Goal: Task Accomplishment & Management: Use online tool/utility

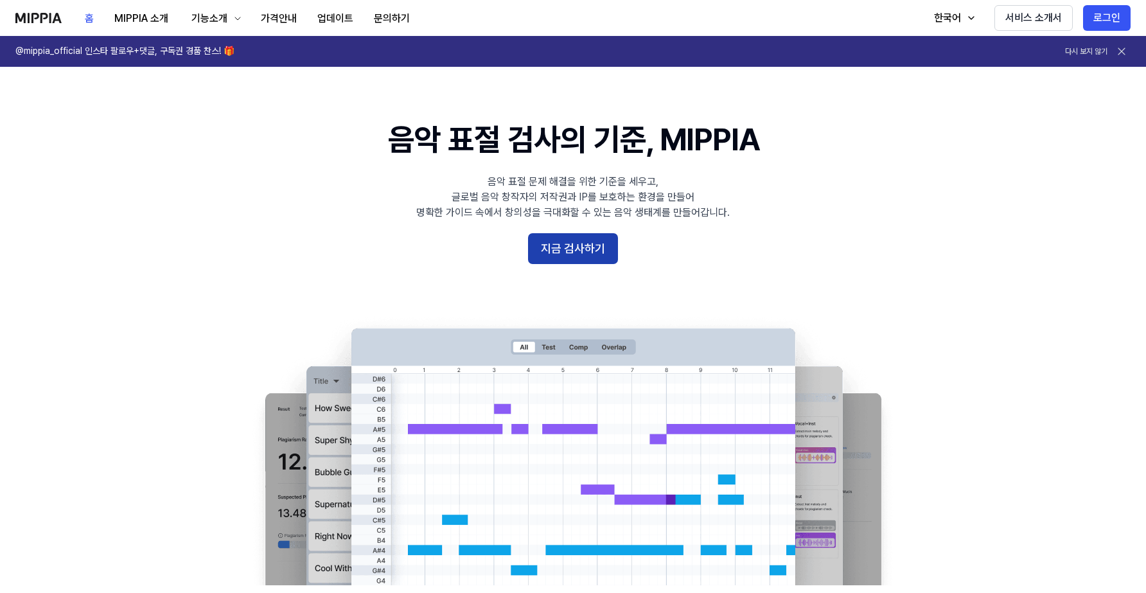
click at [582, 256] on button "지금 검사하기" at bounding box center [573, 248] width 90 height 31
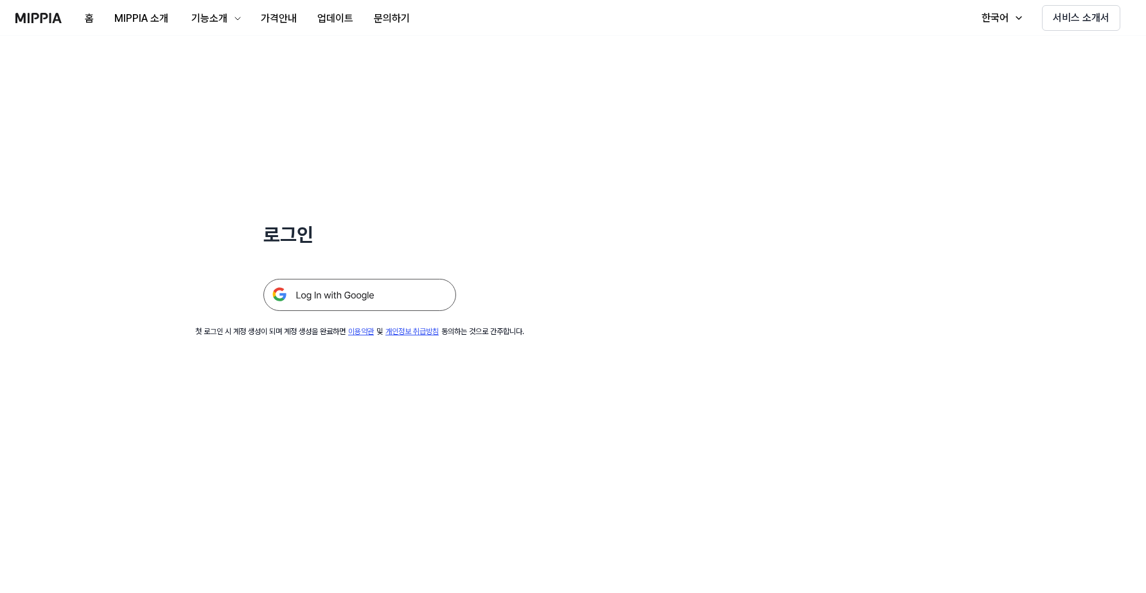
click at [390, 301] on img at bounding box center [359, 295] width 193 height 32
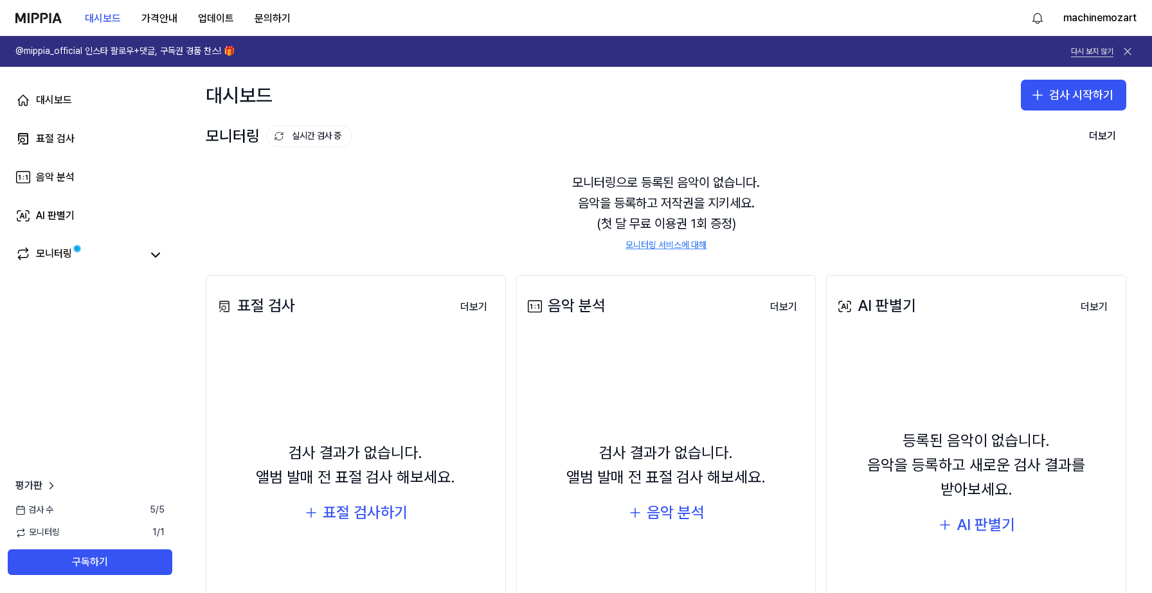
click at [1107, 55] on button "다시 보지 않기" at bounding box center [1092, 51] width 42 height 11
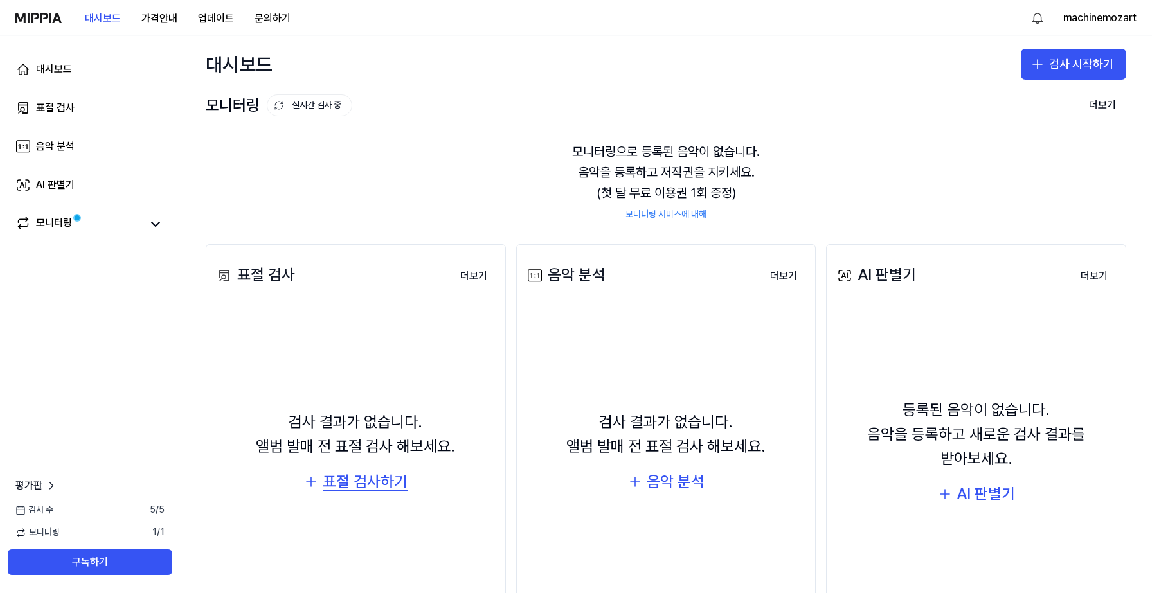
click at [361, 481] on div "표절 검사하기" at bounding box center [365, 482] width 85 height 24
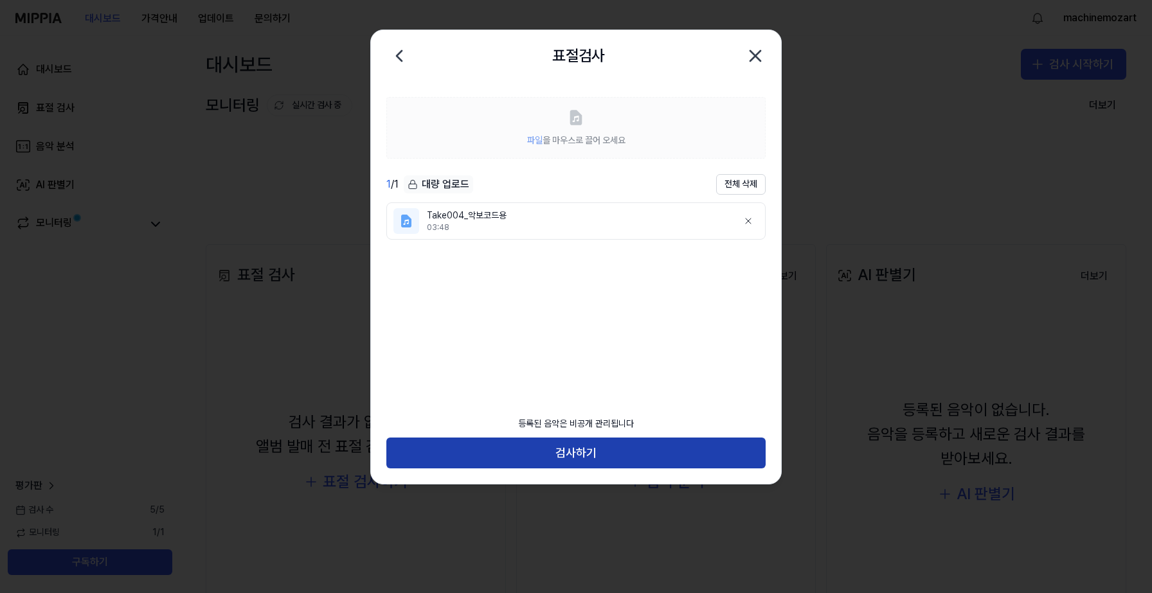
click at [594, 453] on button "검사하기" at bounding box center [575, 453] width 379 height 31
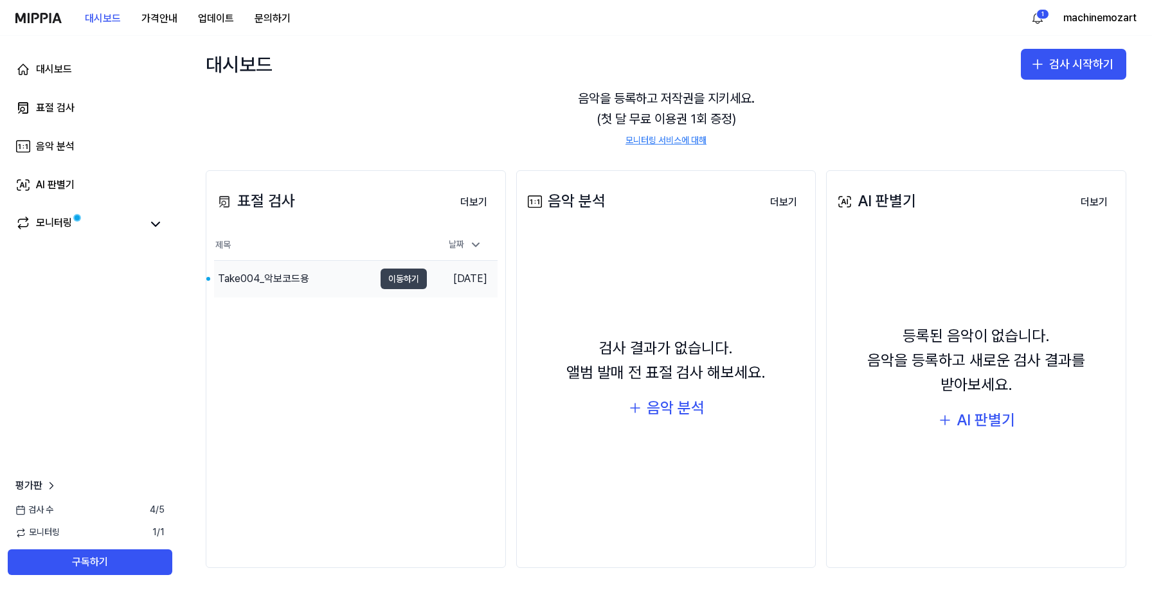
click at [406, 281] on button "이동하기" at bounding box center [403, 279] width 46 height 21
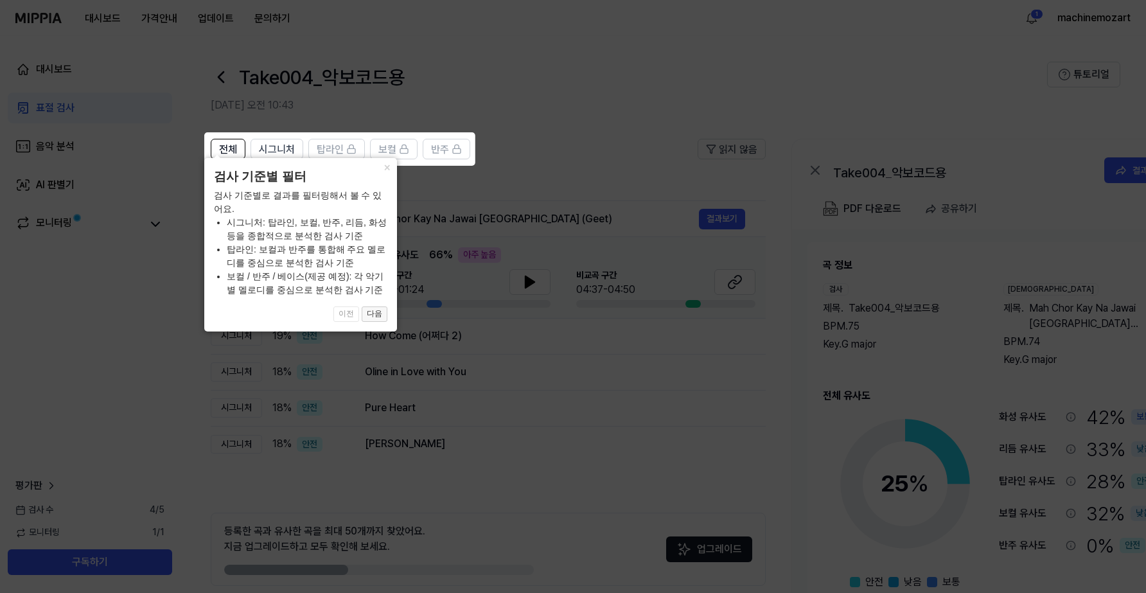
click at [380, 312] on button "다음" at bounding box center [375, 314] width 26 height 15
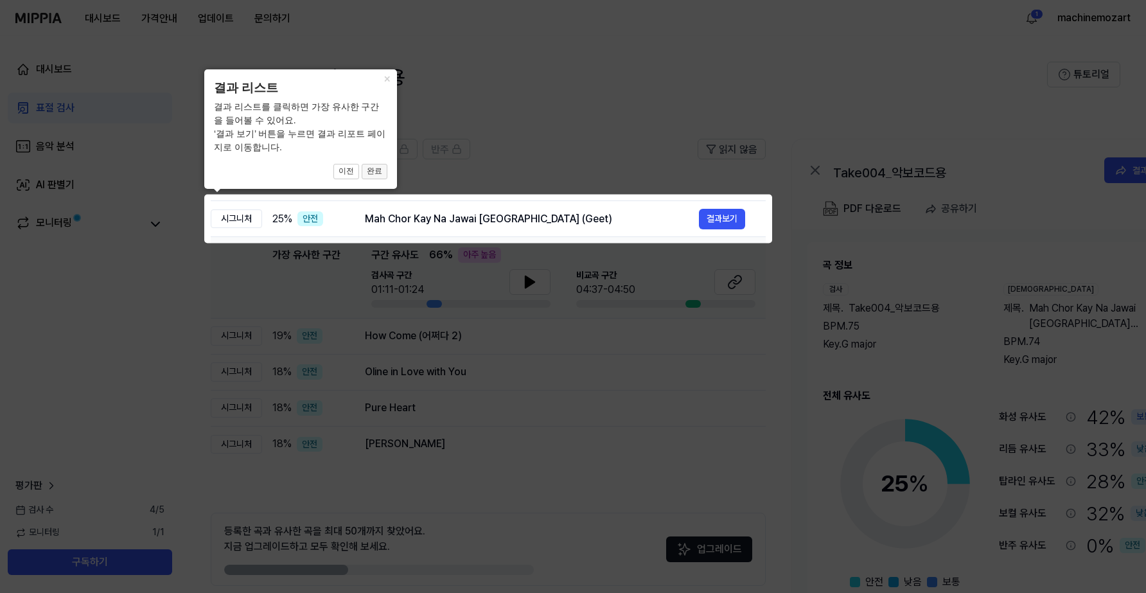
click at [382, 170] on button "완료" at bounding box center [375, 171] width 26 height 15
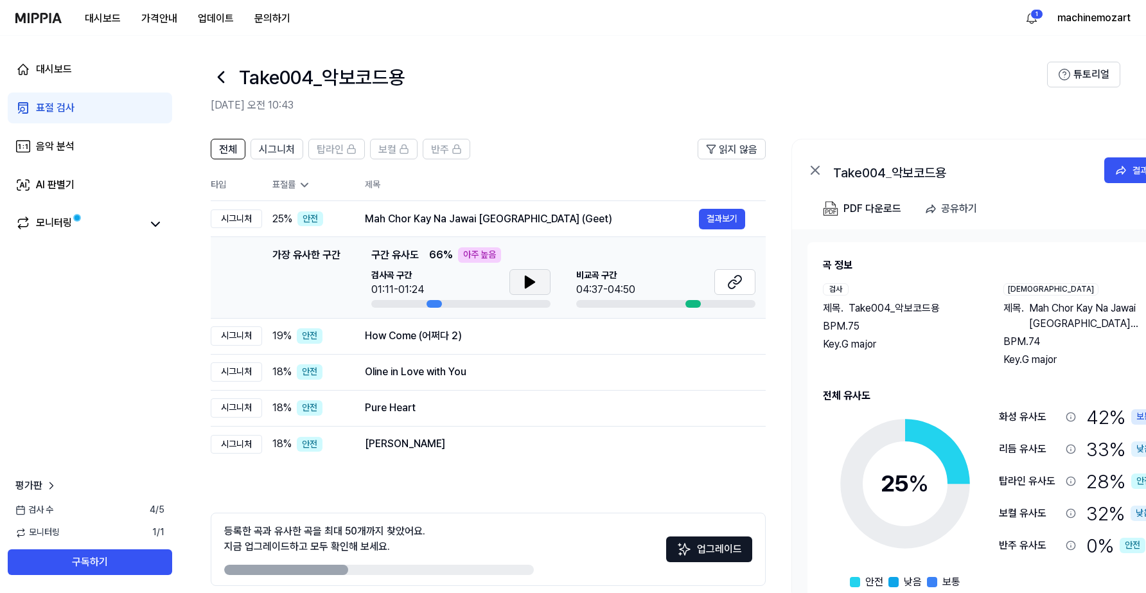
click at [531, 289] on icon at bounding box center [529, 281] width 15 height 15
click at [529, 282] on icon at bounding box center [529, 281] width 15 height 15
click at [529, 281] on icon at bounding box center [530, 282] width 9 height 12
drag, startPoint x: 431, startPoint y: 304, endPoint x: 464, endPoint y: 304, distance: 32.8
click at [464, 304] on div at bounding box center [460, 304] width 179 height 8
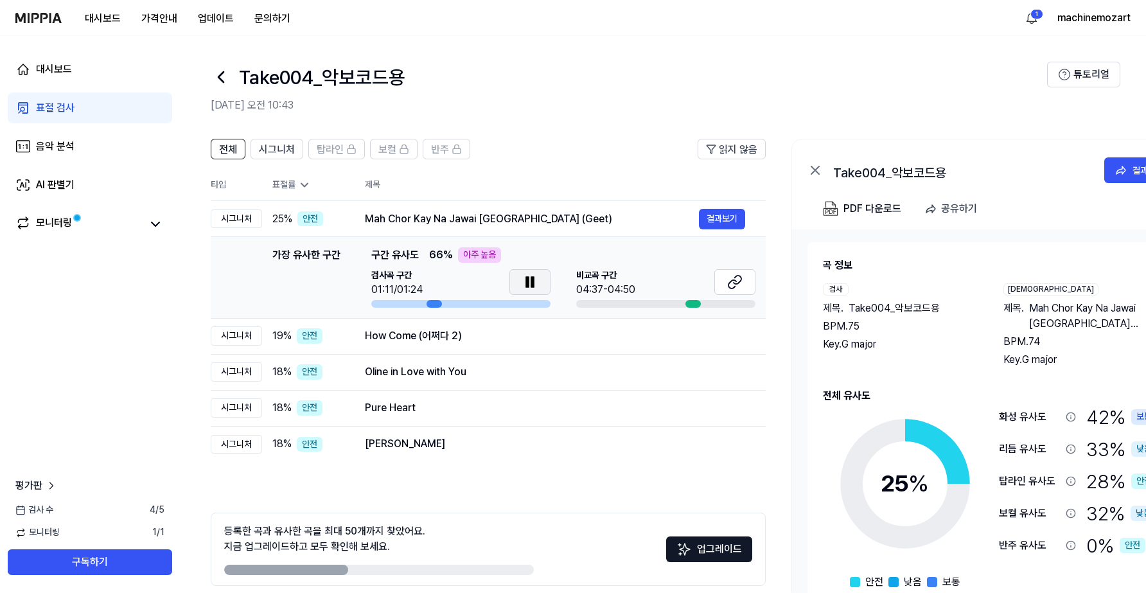
click at [526, 282] on icon at bounding box center [527, 282] width 3 height 10
click at [736, 283] on icon at bounding box center [734, 281] width 15 height 15
click at [529, 282] on icon at bounding box center [530, 282] width 9 height 12
drag, startPoint x: 438, startPoint y: 302, endPoint x: 474, endPoint y: 304, distance: 36.0
click at [474, 304] on div at bounding box center [460, 304] width 179 height 8
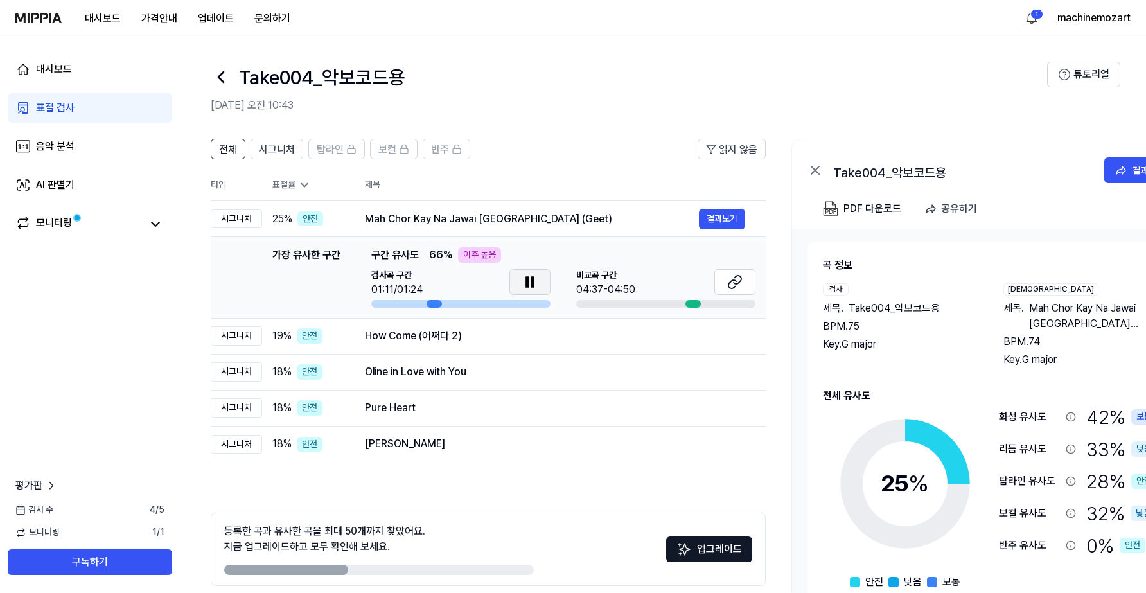
click at [533, 281] on icon at bounding box center [532, 282] width 3 height 10
click at [338, 147] on span "탑라인" at bounding box center [330, 149] width 27 height 15
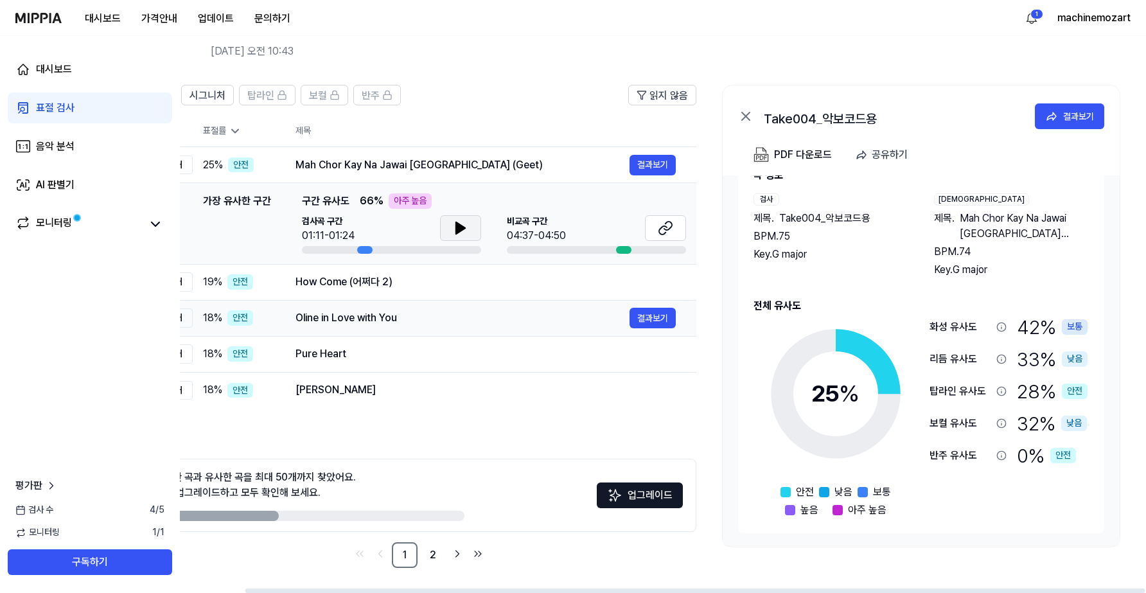
scroll to position [52, 0]
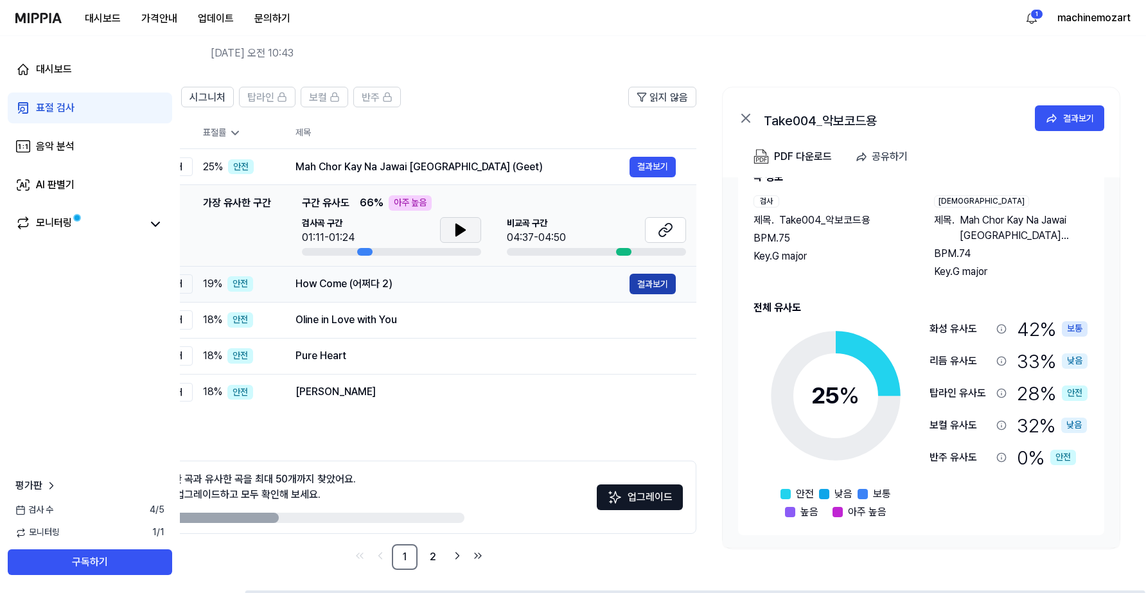
click at [648, 285] on button "결과보기" at bounding box center [653, 284] width 46 height 21
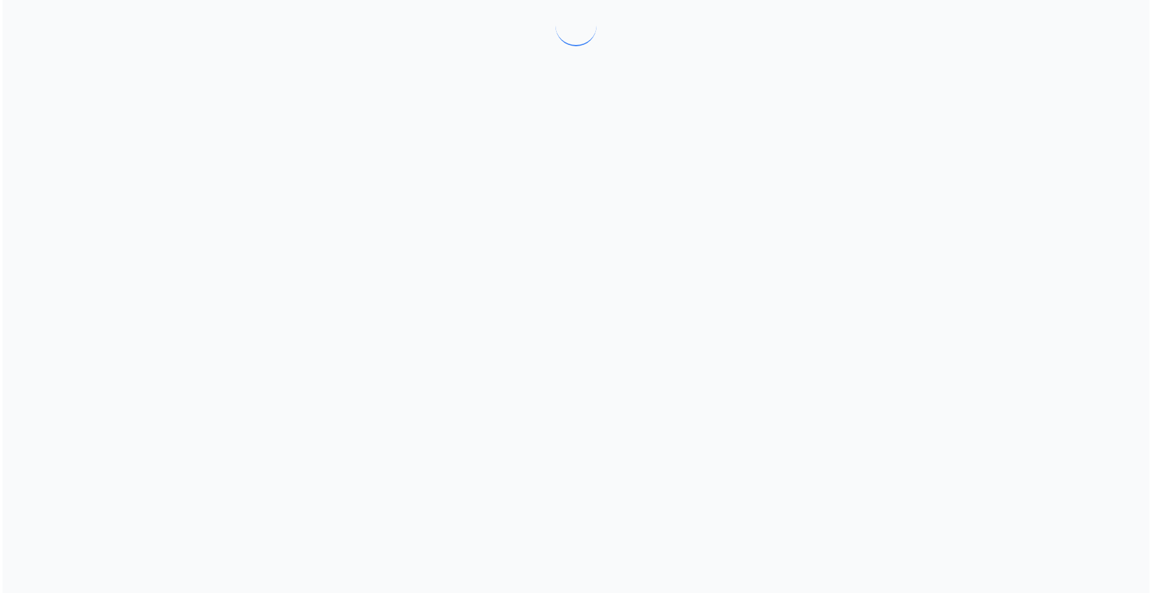
scroll to position [0, 0]
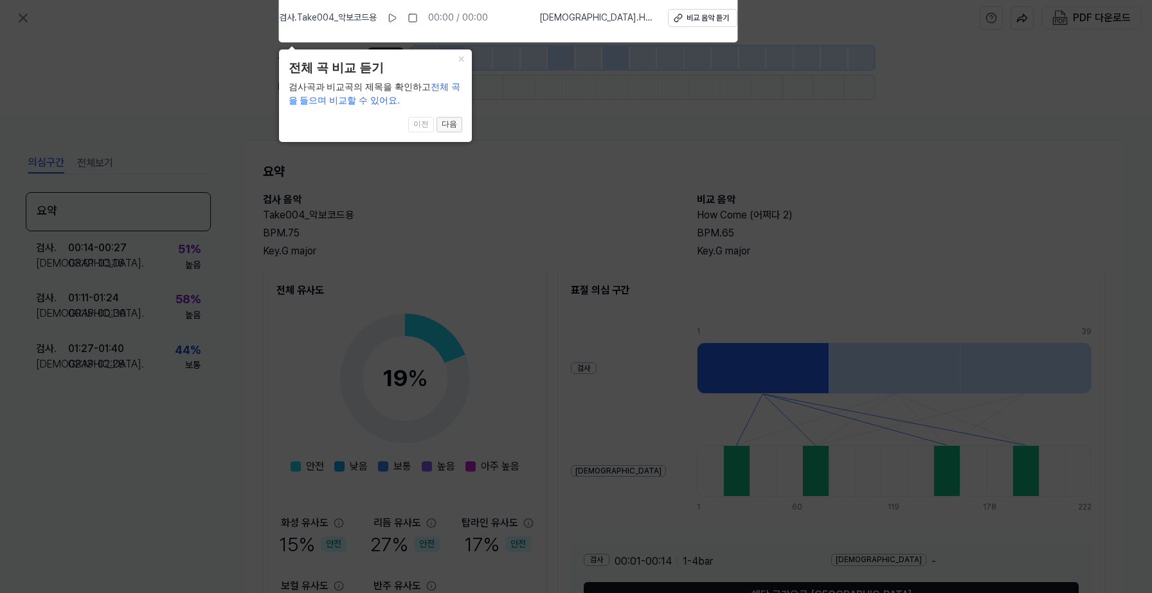
click at [448, 124] on button "다음" at bounding box center [449, 124] width 26 height 15
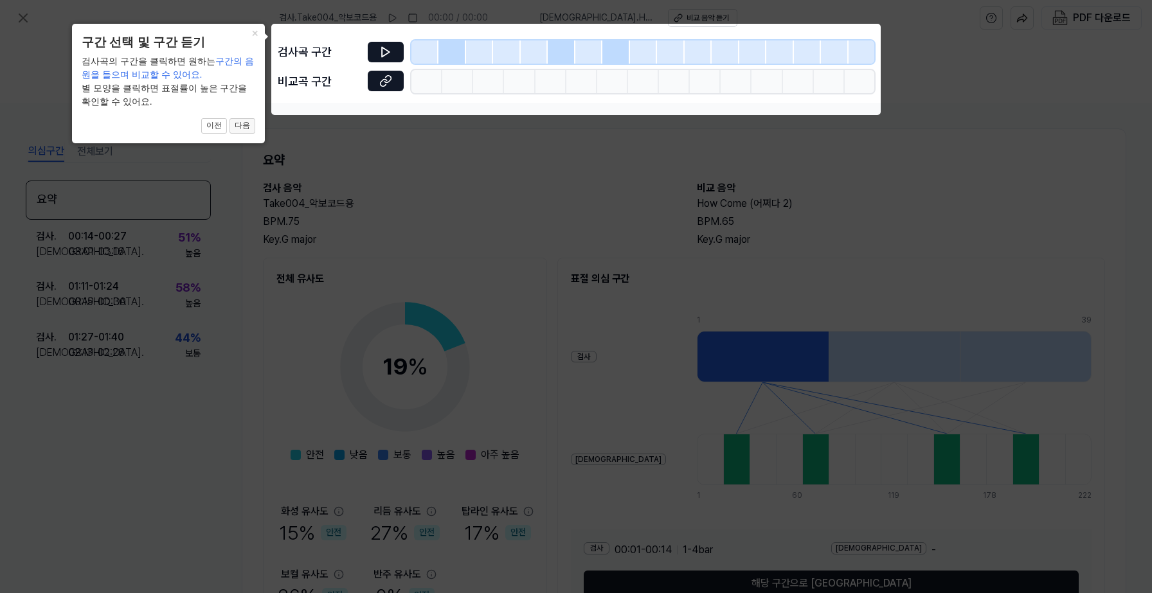
click at [242, 128] on button "다음" at bounding box center [242, 125] width 26 height 15
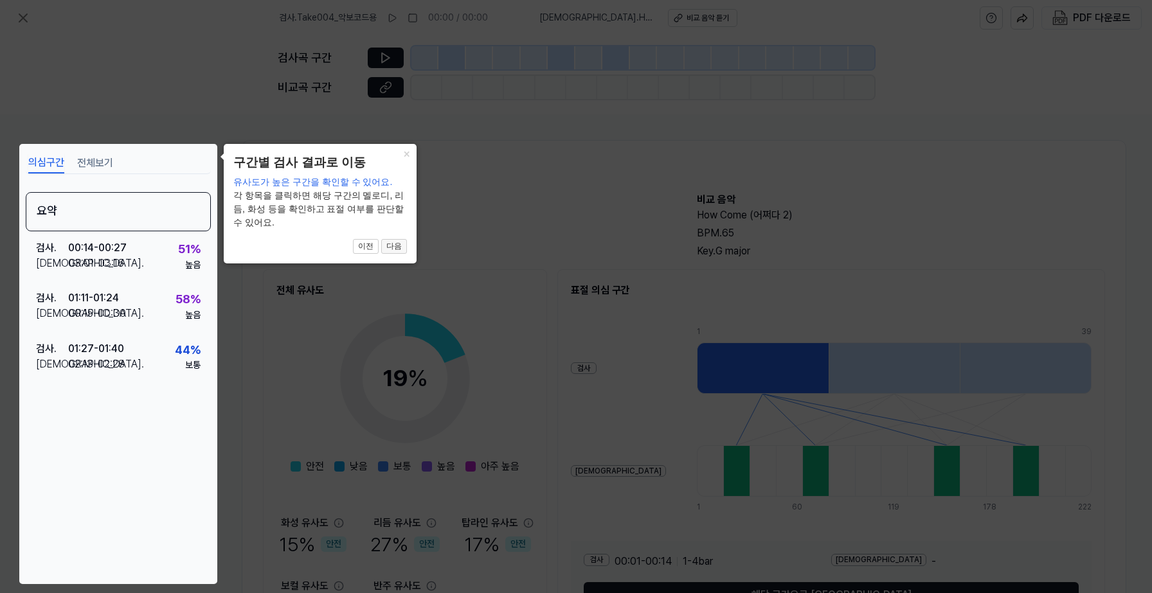
click at [398, 239] on button "다음" at bounding box center [394, 246] width 26 height 15
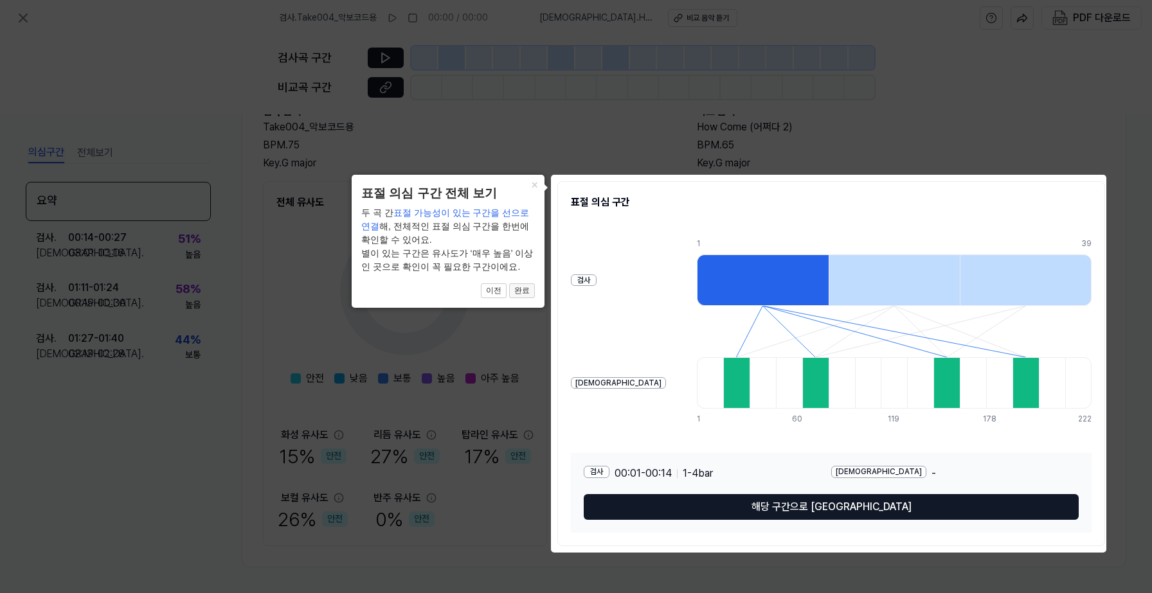
click at [528, 292] on button "완료" at bounding box center [522, 290] width 26 height 15
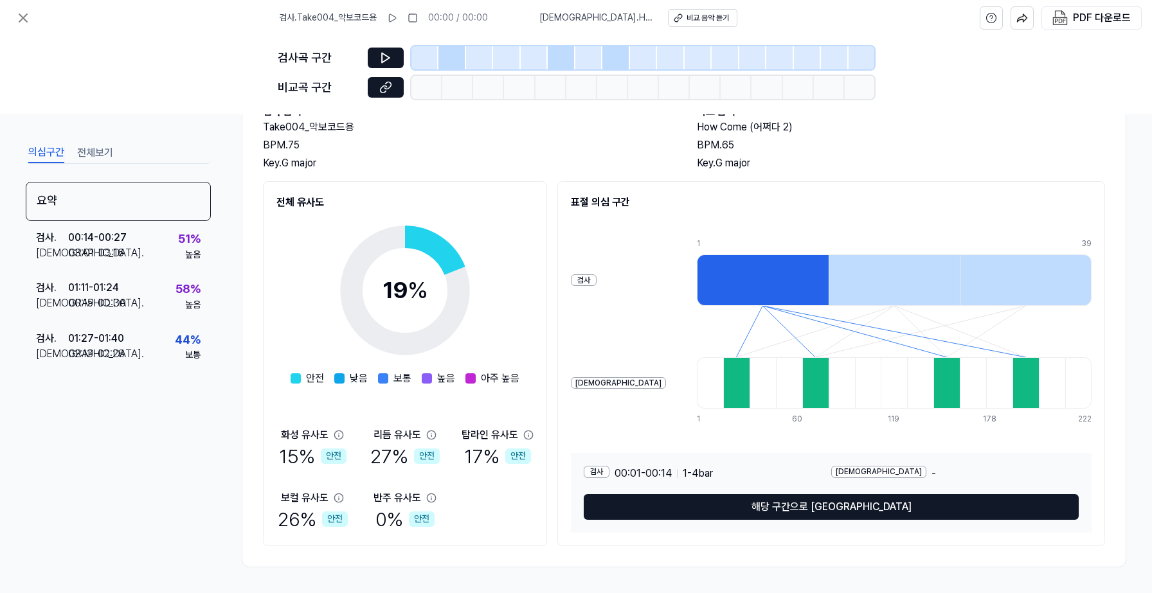
scroll to position [0, 0]
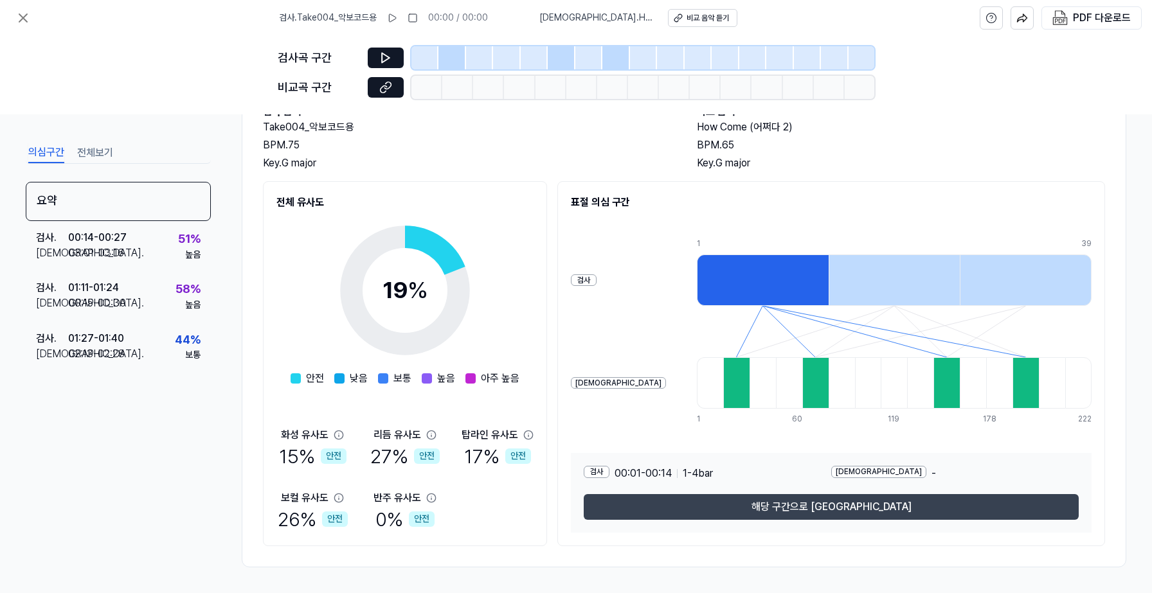
click at [819, 505] on button "해당 구간으로 [GEOGRAPHIC_DATA]" at bounding box center [830, 507] width 495 height 26
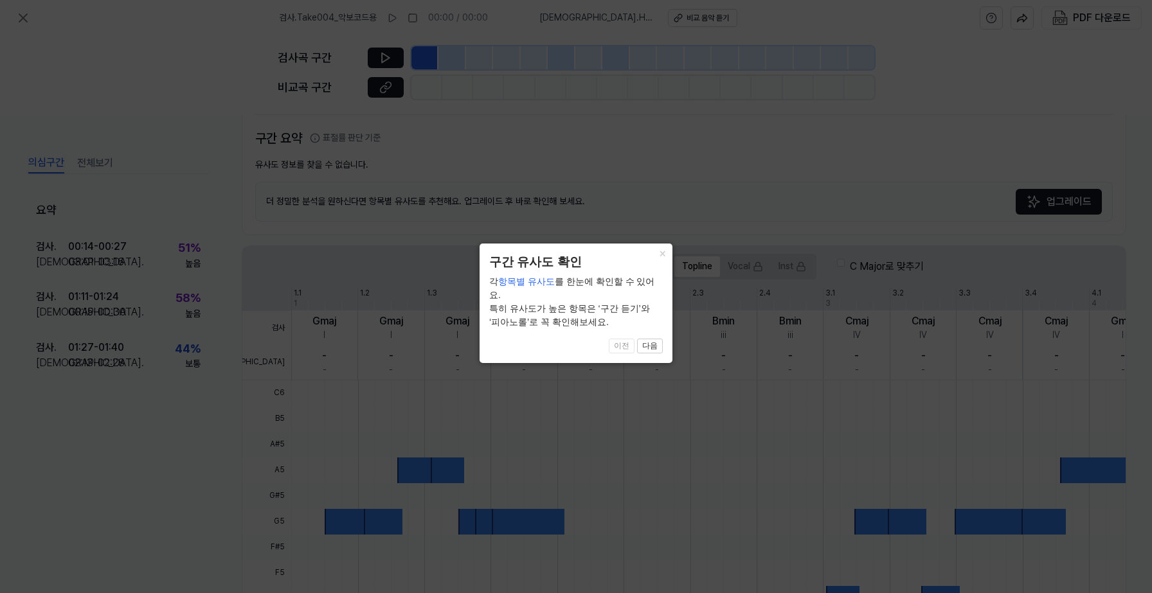
scroll to position [68, 0]
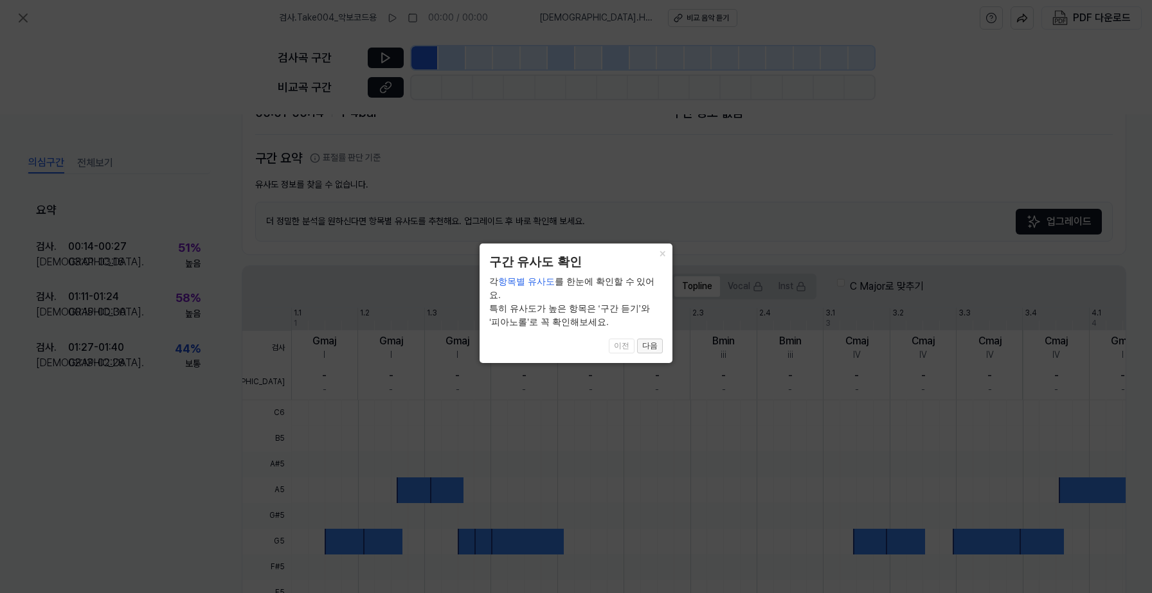
click at [653, 339] on button "다음" at bounding box center [650, 346] width 26 height 15
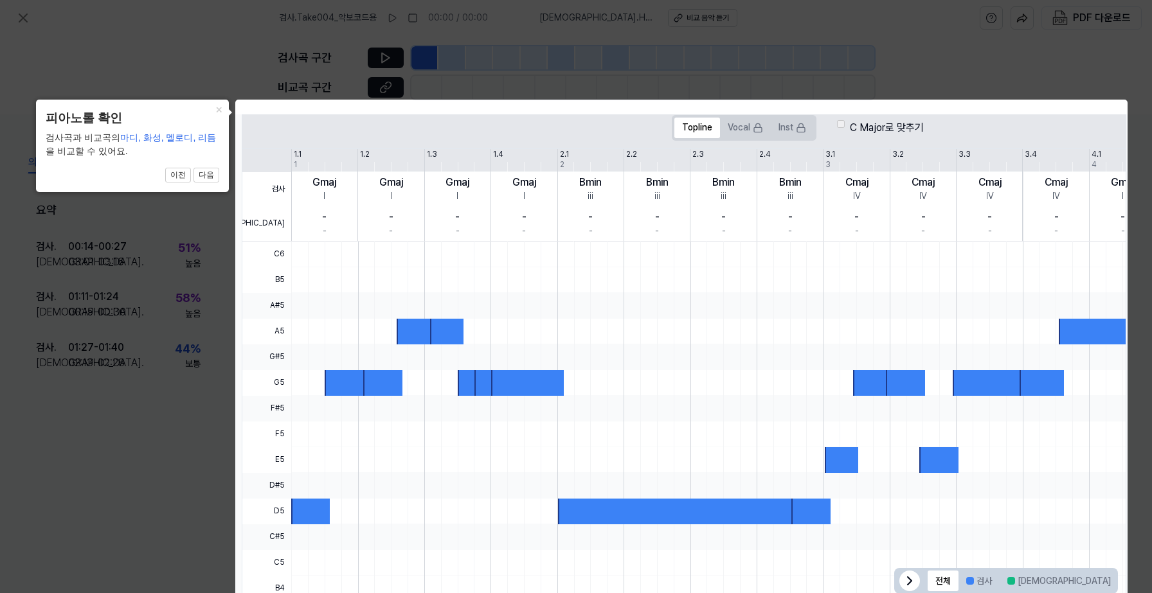
click at [206, 167] on div "× 피아노롤 확인 검사곡과 비교곡의 마디, 화성, 멜로디, 리듬 을 비교할 수 있어요. 2 of 5 이전 다음" at bounding box center [132, 146] width 193 height 93
click at [207, 177] on button "다음" at bounding box center [206, 175] width 26 height 15
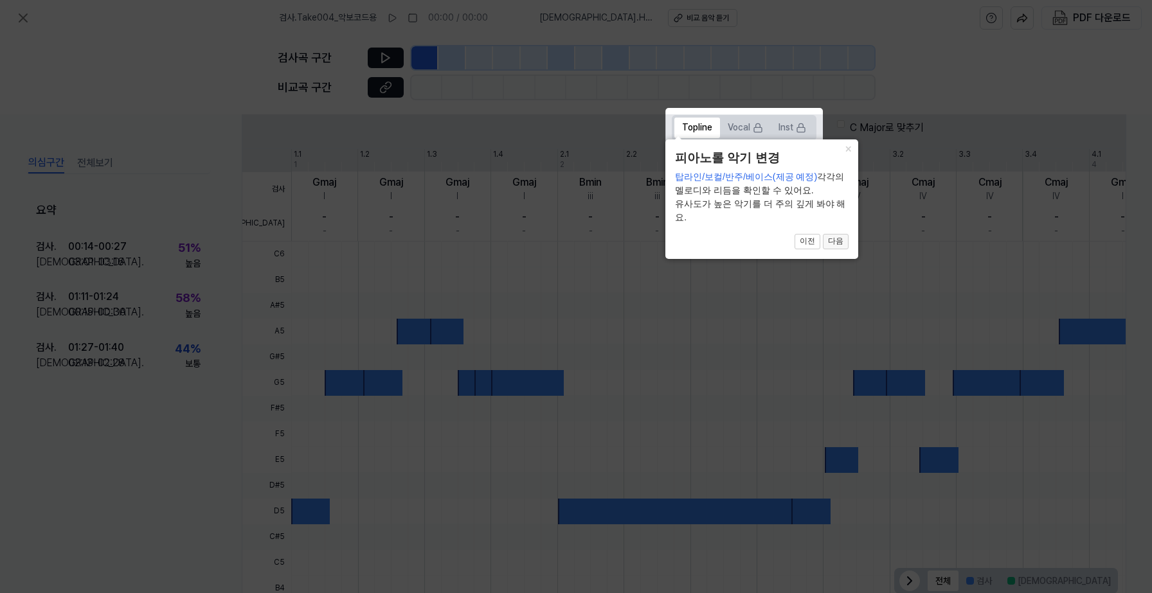
click at [839, 243] on button "다음" at bounding box center [836, 241] width 26 height 15
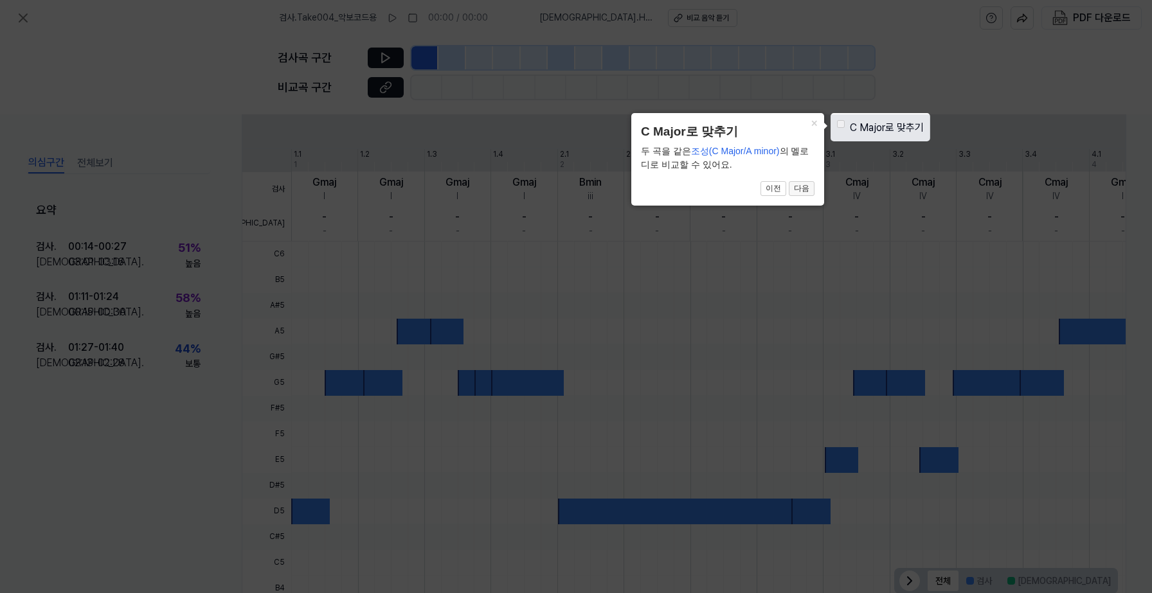
click at [801, 190] on button "다음" at bounding box center [801, 188] width 26 height 15
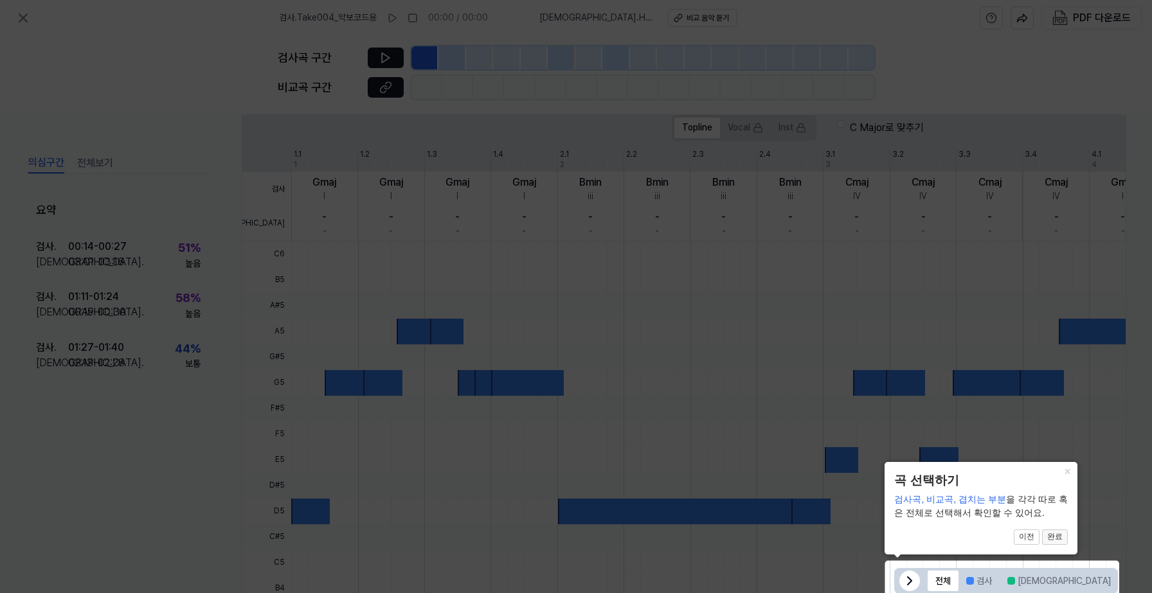
click at [1053, 533] on button "완료" at bounding box center [1055, 536] width 26 height 15
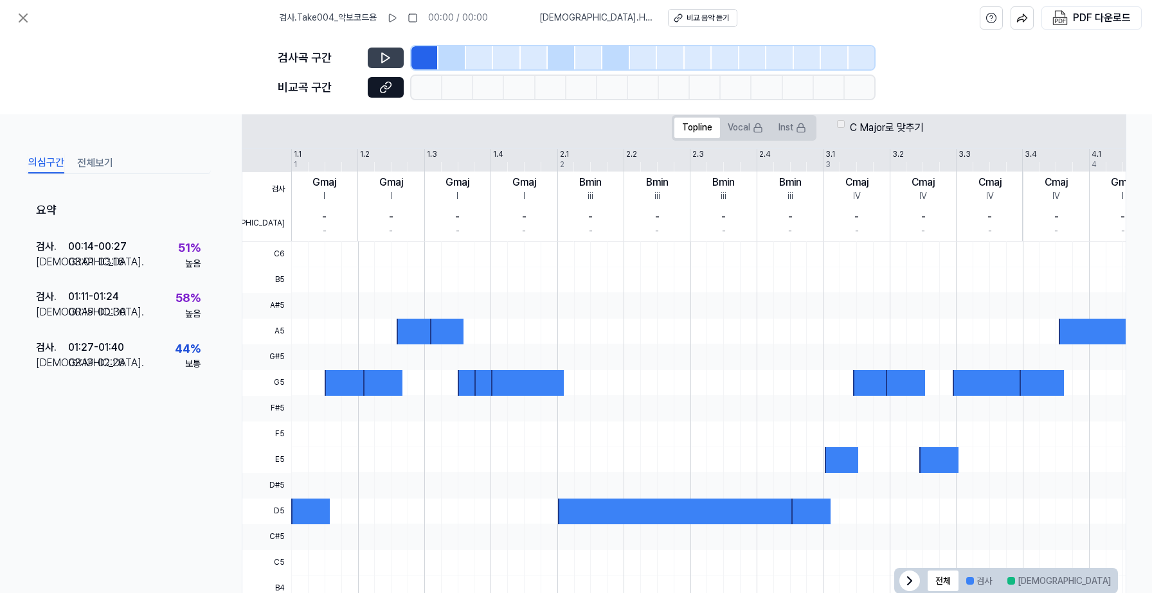
click at [387, 55] on icon at bounding box center [385, 57] width 13 height 13
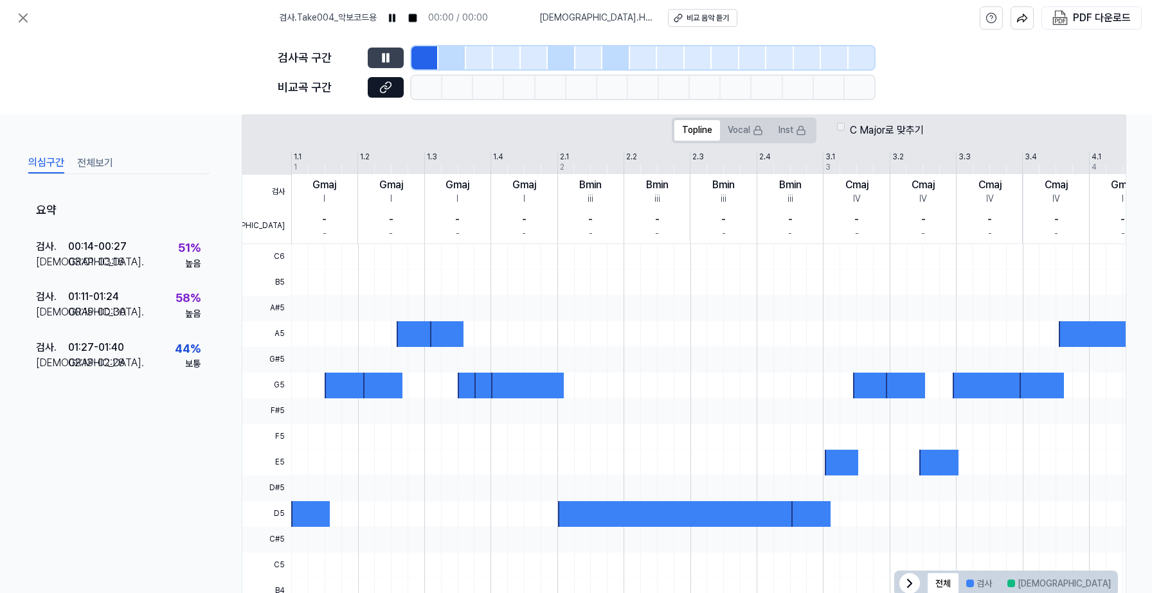
scroll to position [223, 0]
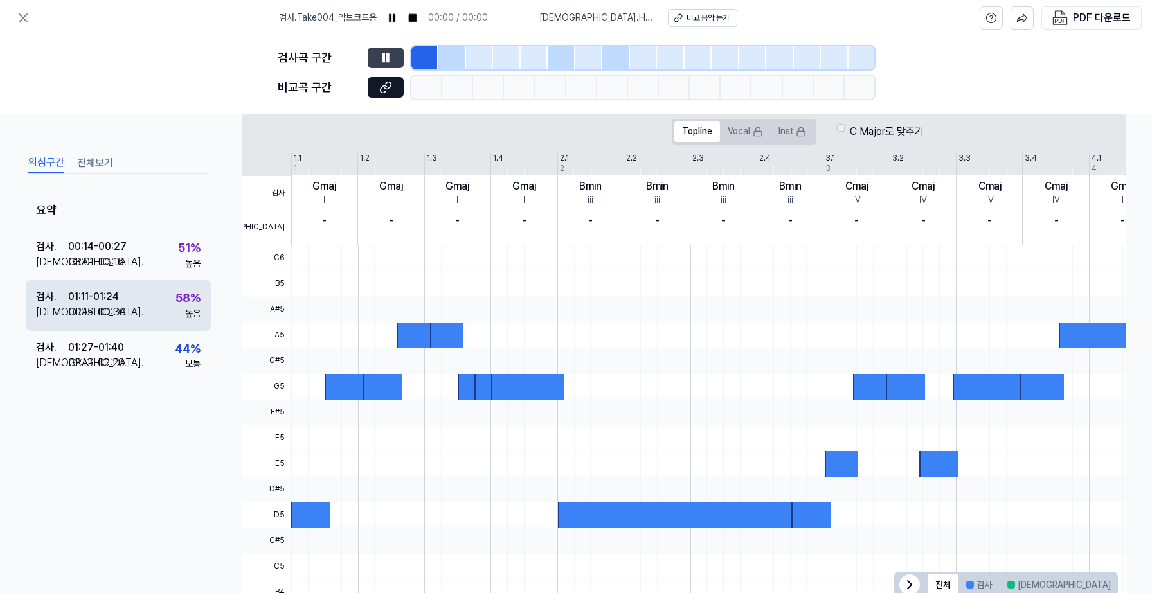
click at [168, 305] on div "검사 . 01:11 - 01:24 비교 . 00:15 - 00:30 58 % 높음" at bounding box center [118, 305] width 185 height 50
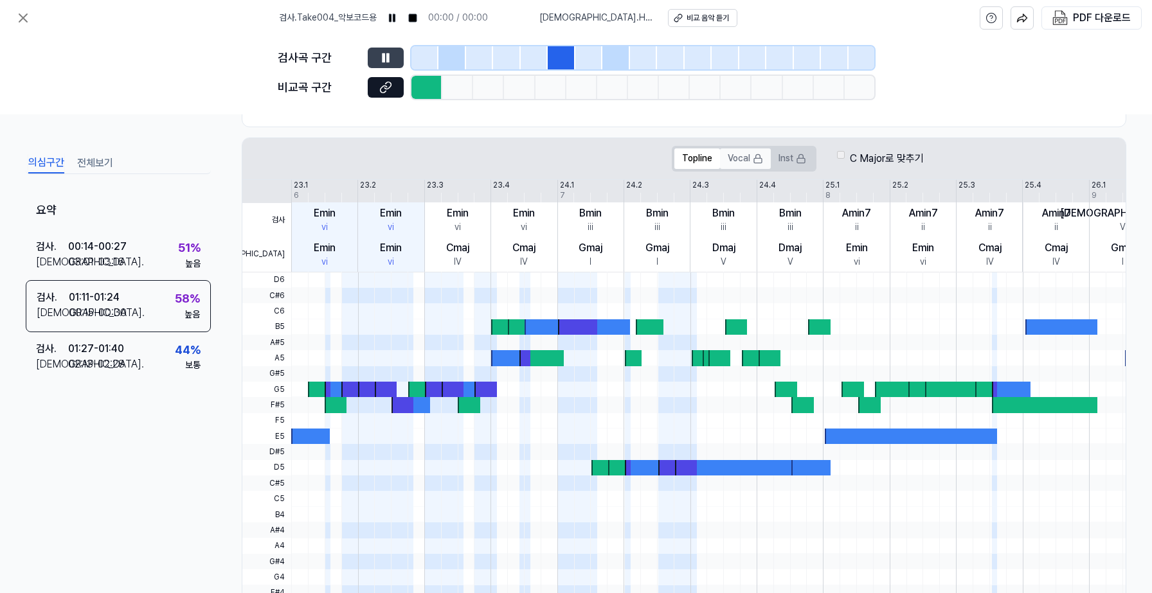
click at [742, 156] on button "Vocal" at bounding box center [745, 158] width 51 height 21
click at [802, 156] on icon at bounding box center [801, 159] width 10 height 10
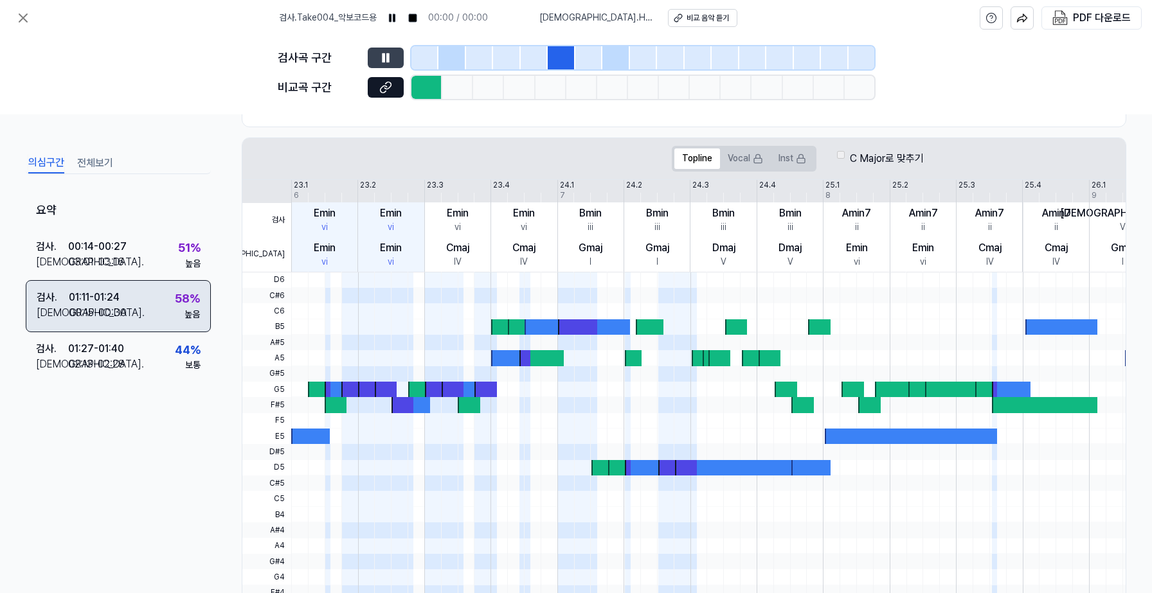
click at [156, 303] on div "검사 . 01:11 - 01:24 비교 . 00:15 - 00:30 58 % 높음" at bounding box center [118, 305] width 185 height 51
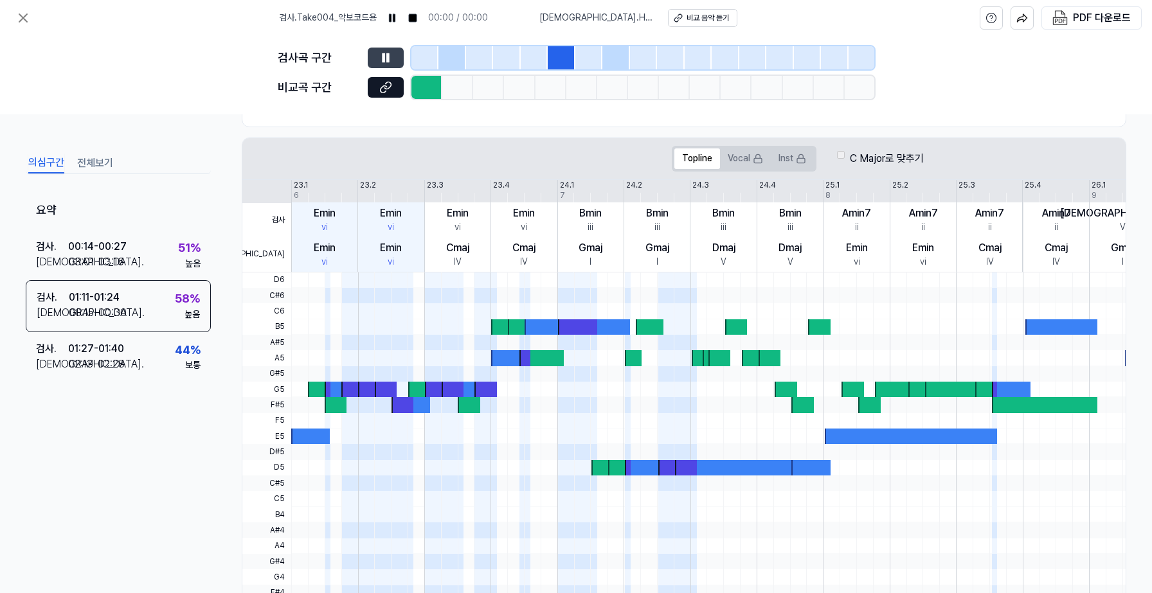
click at [93, 162] on button "전체보기" at bounding box center [95, 163] width 36 height 21
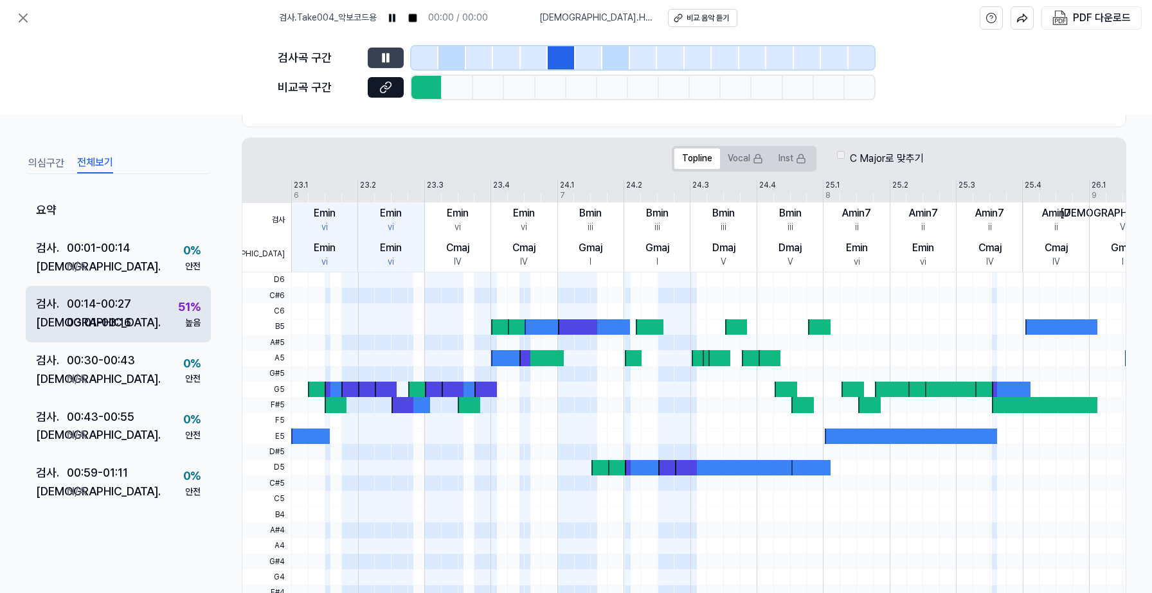
click at [112, 311] on div "00:14 - 00:27" at bounding box center [99, 304] width 64 height 19
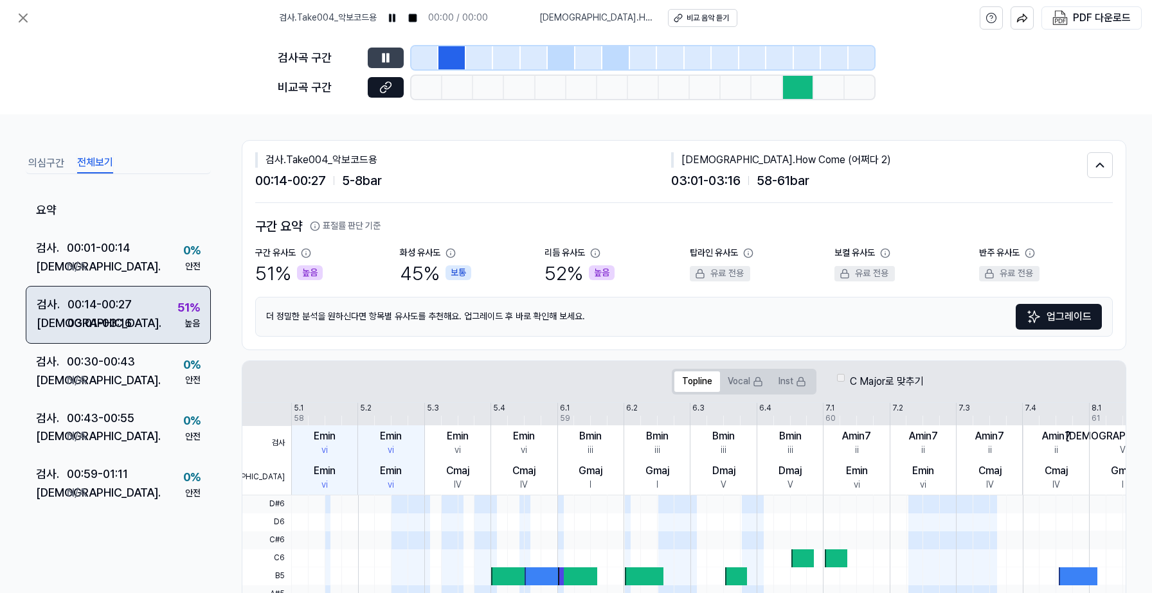
scroll to position [0, 0]
click at [416, 16] on rect at bounding box center [413, 18] width 8 height 8
click at [397, 19] on icon at bounding box center [392, 18] width 10 height 10
drag, startPoint x: 477, startPoint y: 3, endPoint x: 766, endPoint y: 26, distance: 290.1
click at [766, 26] on div "검사 . Take004_악보코드용 00:00 / 00:00 비교 . How Come (어쩌다 2) 비교 음악 듣기 PDF 다운로드" at bounding box center [576, 18] width 1152 height 36
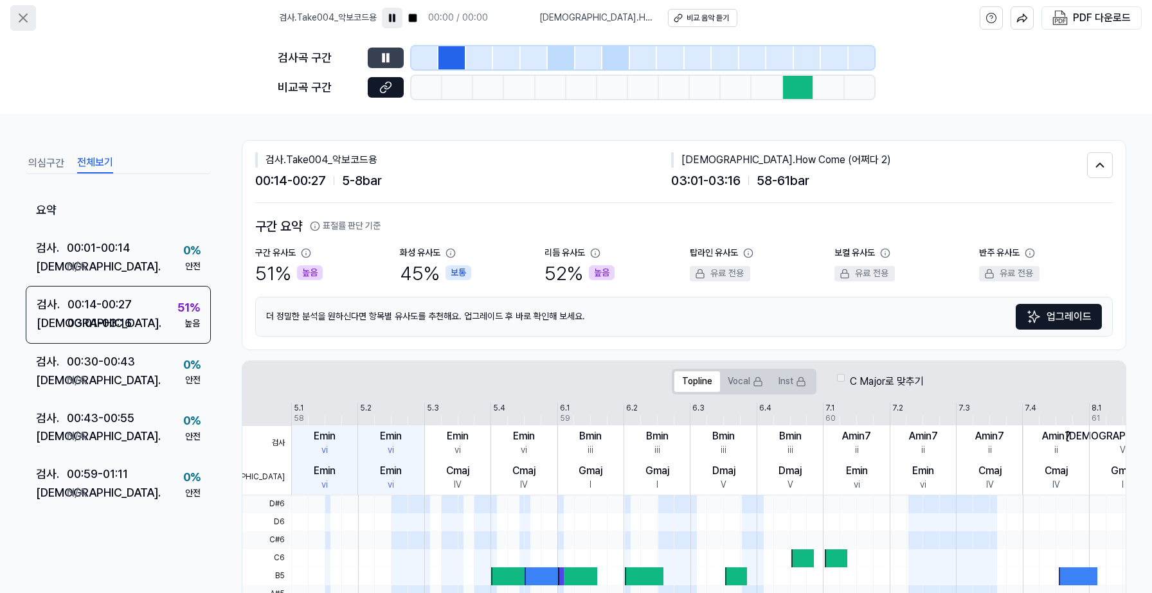
click at [26, 21] on icon at bounding box center [23, 18] width 8 height 8
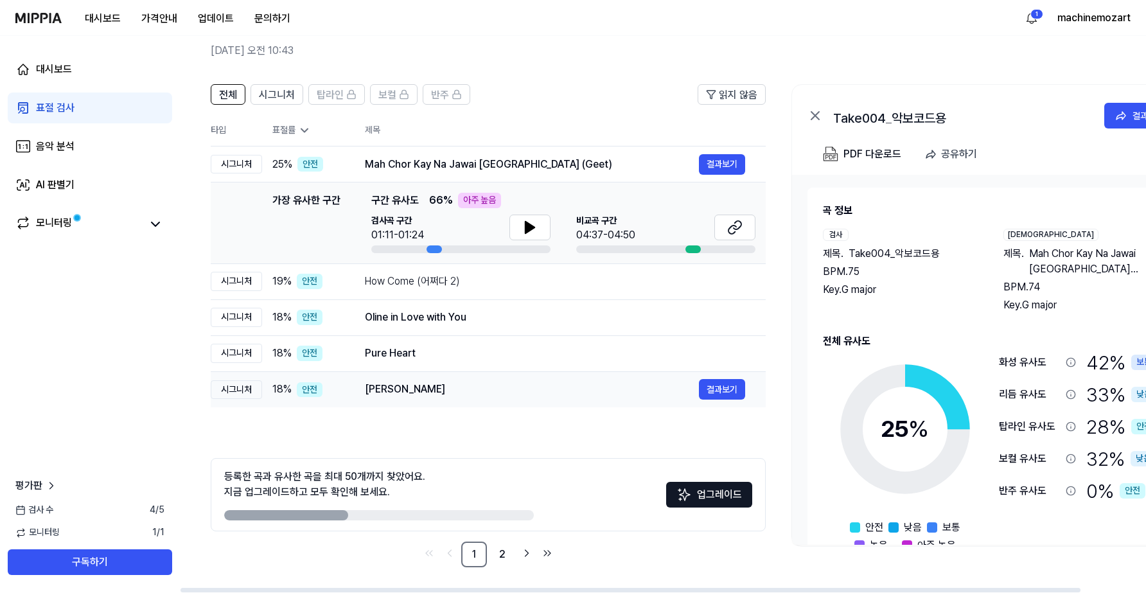
scroll to position [55, 0]
click at [720, 161] on button "결과보기" at bounding box center [722, 164] width 46 height 21
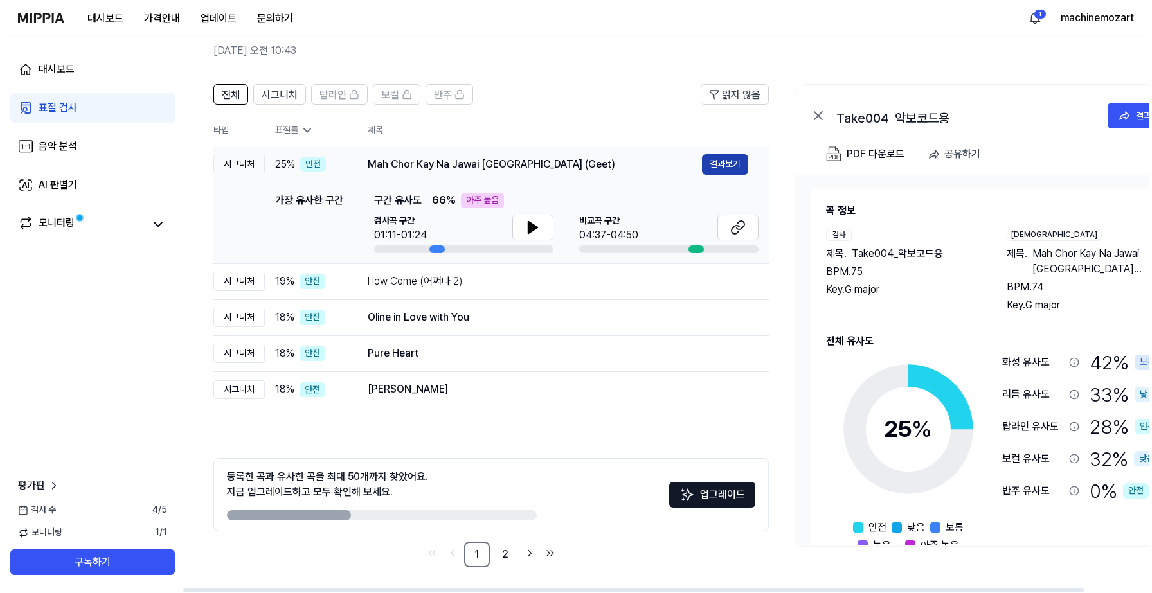
scroll to position [0, 0]
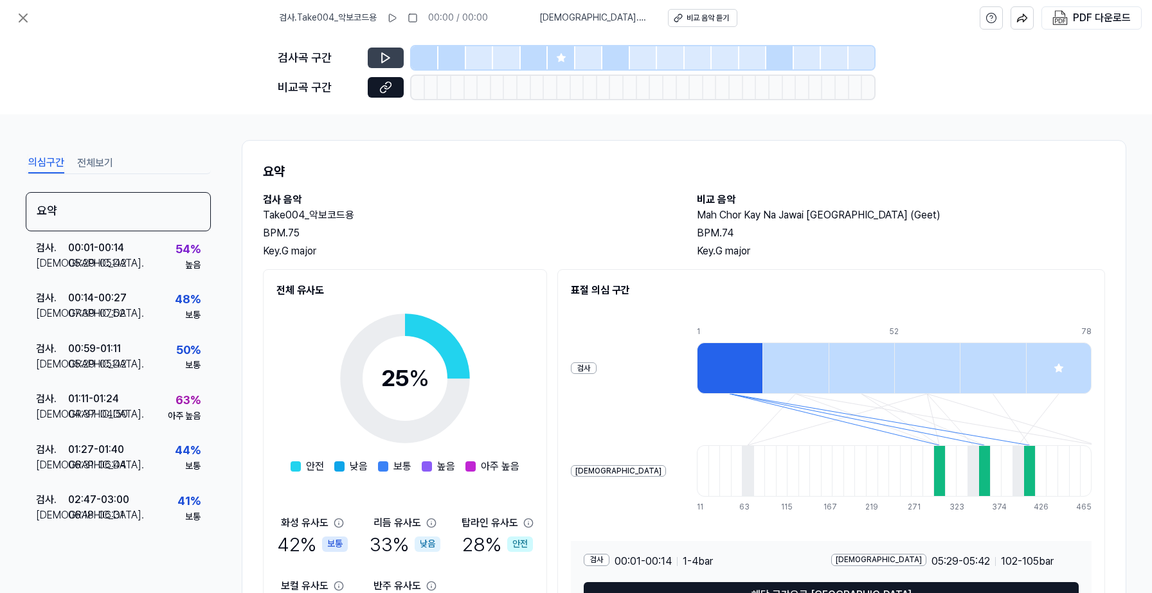
click at [388, 60] on icon at bounding box center [385, 57] width 13 height 13
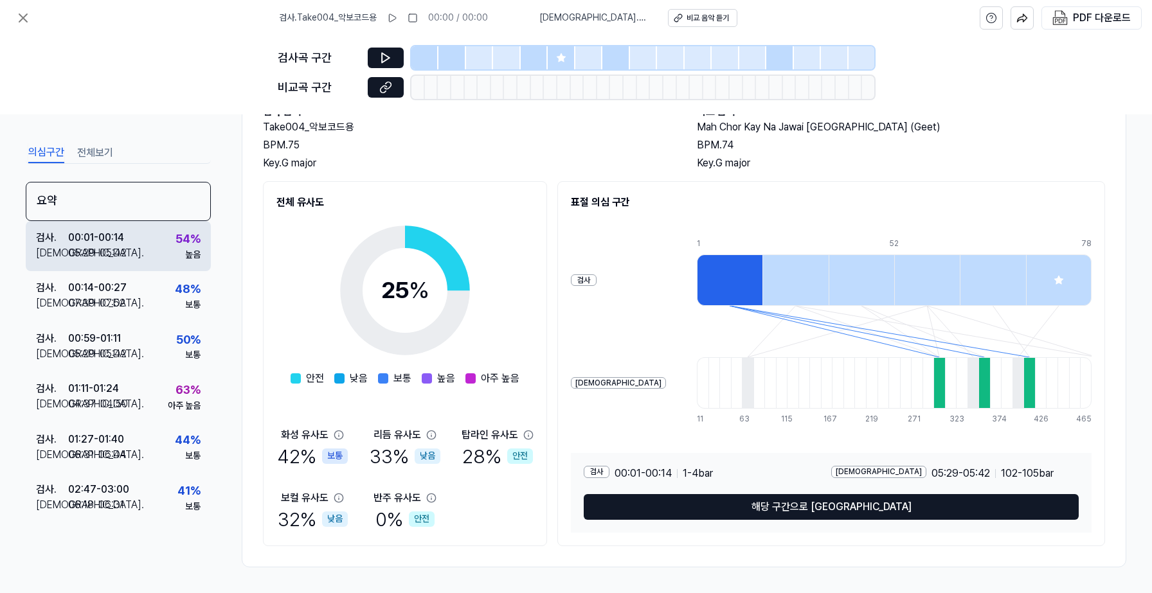
click at [154, 256] on div "검사 . 00:01 - 00:14 비교 . 05:29 - 05:42 54 % 높음" at bounding box center [118, 246] width 185 height 50
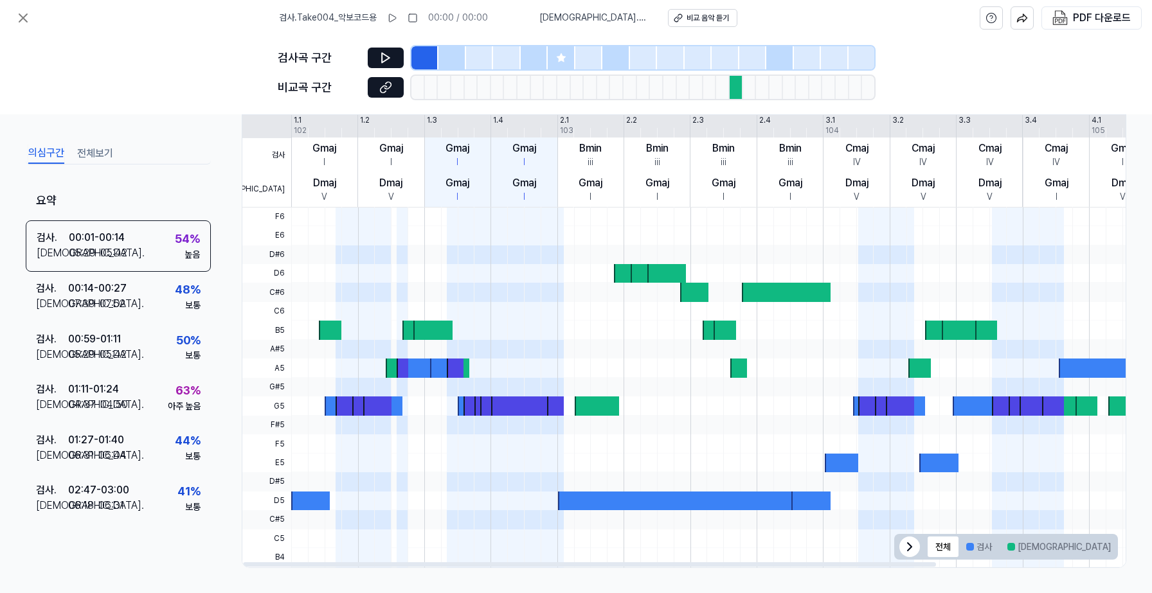
scroll to position [287, 0]
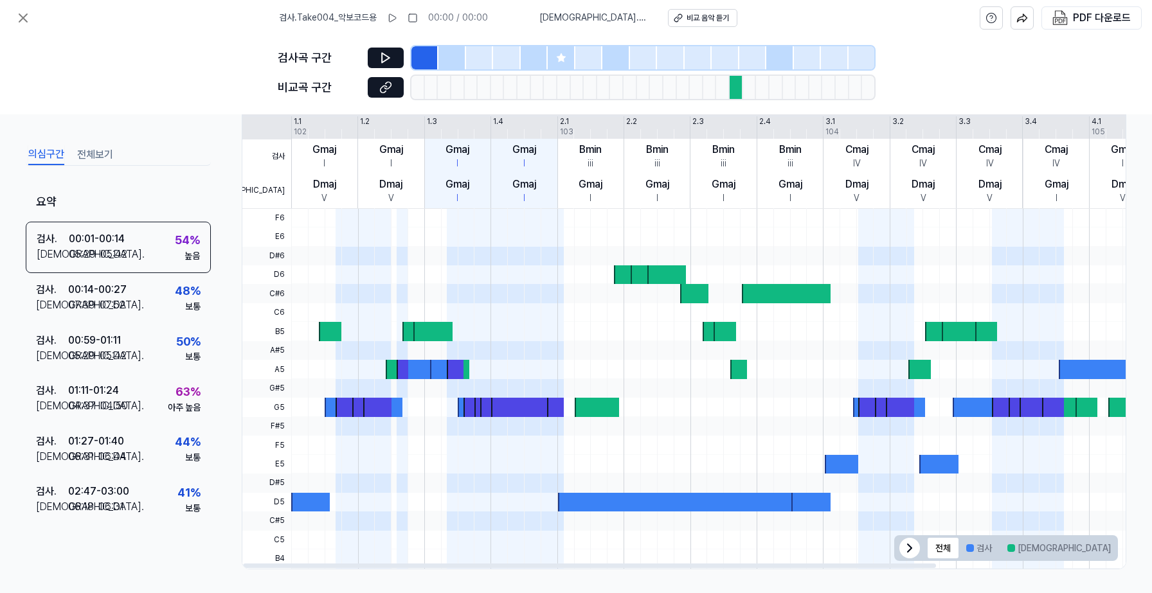
click at [906, 551] on icon at bounding box center [909, 547] width 15 height 15
click at [1097, 551] on icon at bounding box center [1101, 547] width 15 height 15
click at [364, 398] on div at bounding box center [377, 407] width 28 height 19
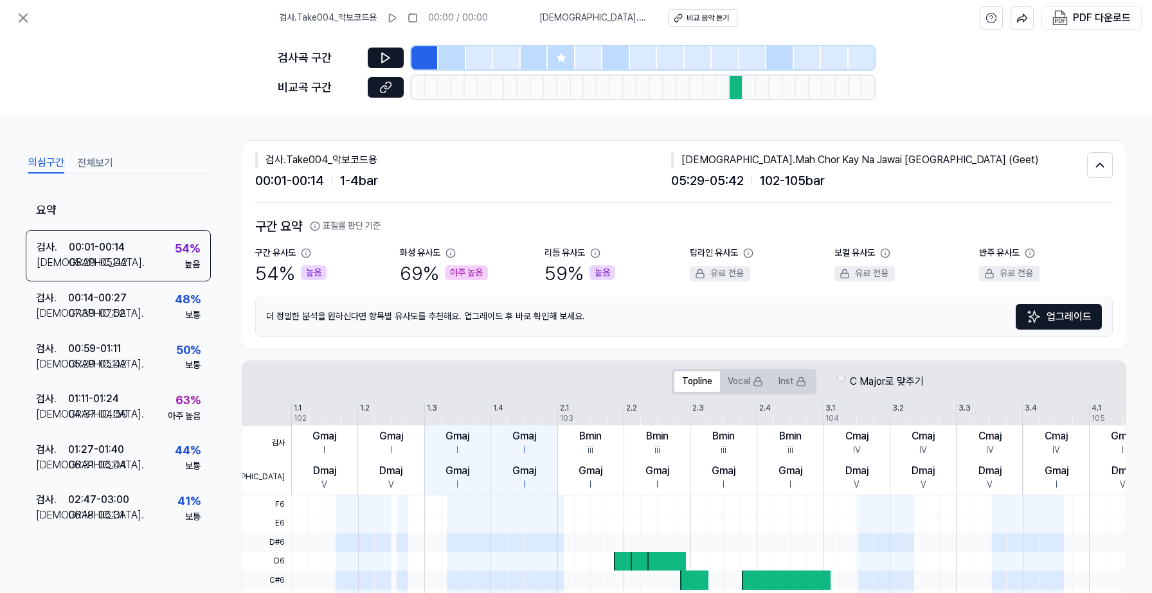
scroll to position [0, 0]
click at [395, 17] on icon at bounding box center [392, 18] width 10 height 10
click at [693, 19] on div "비교 음악 듣기" at bounding box center [707, 18] width 42 height 11
click at [19, 19] on icon at bounding box center [22, 17] width 15 height 15
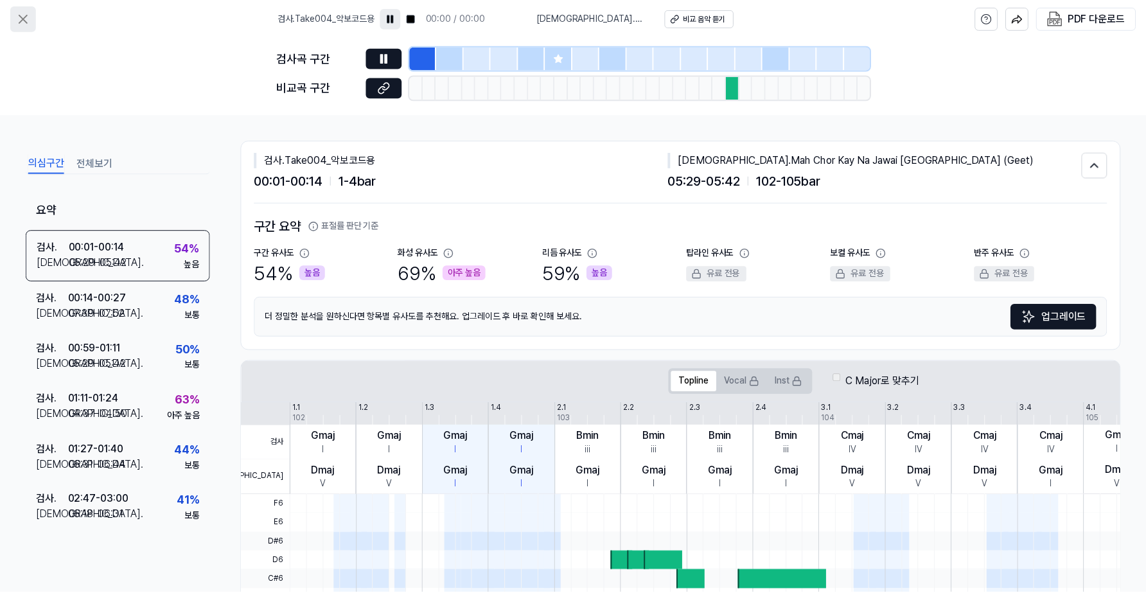
scroll to position [55, 0]
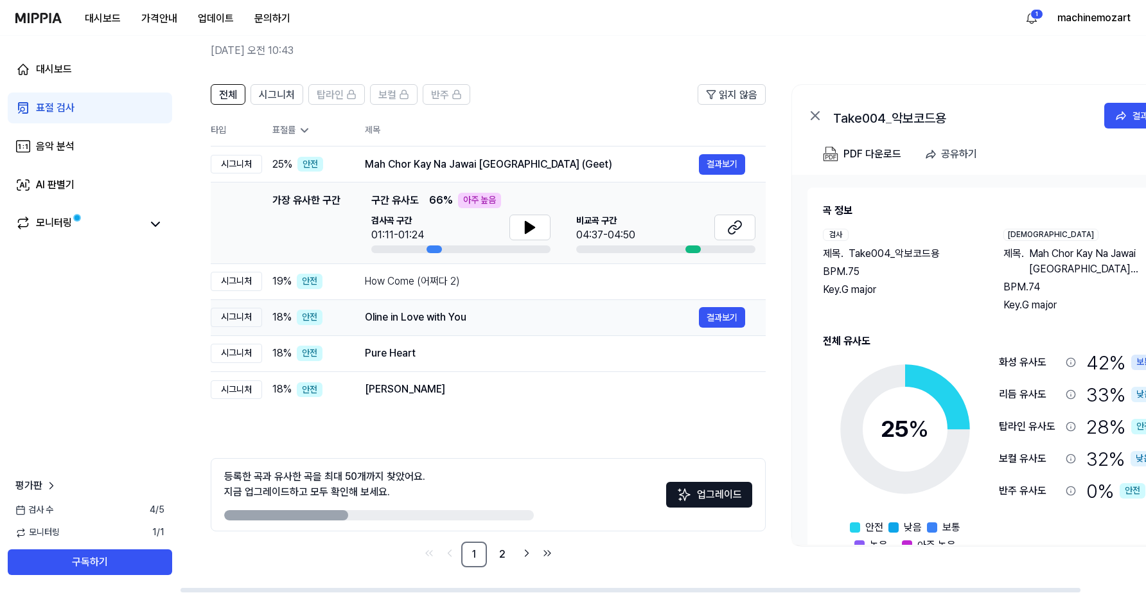
click at [402, 319] on div "Oline in Love with You" at bounding box center [532, 317] width 334 height 15
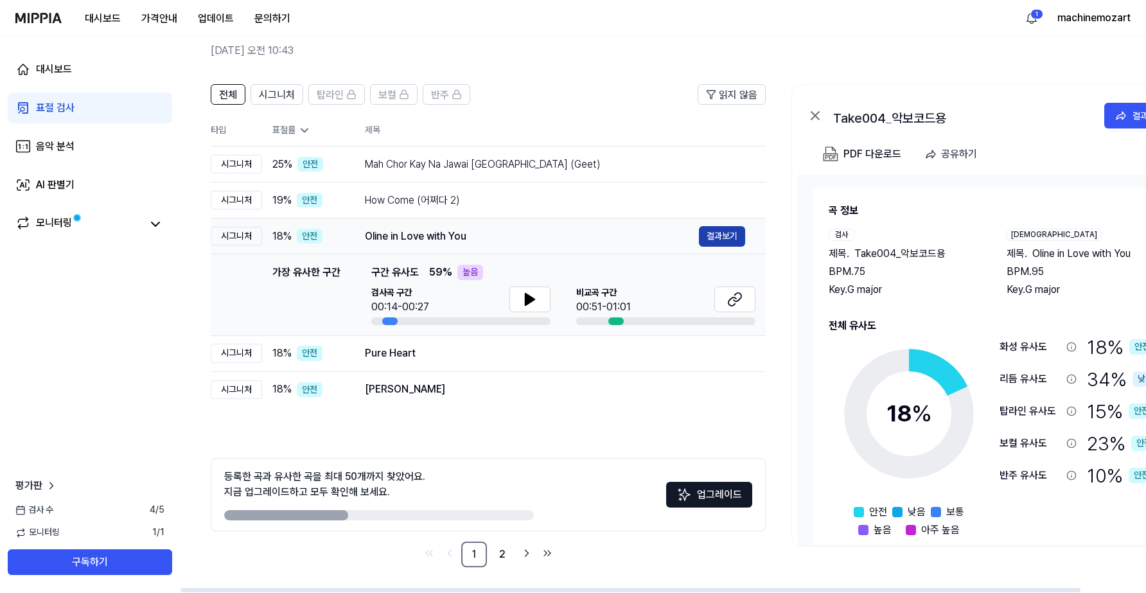
click at [726, 236] on button "결과보기" at bounding box center [722, 236] width 46 height 21
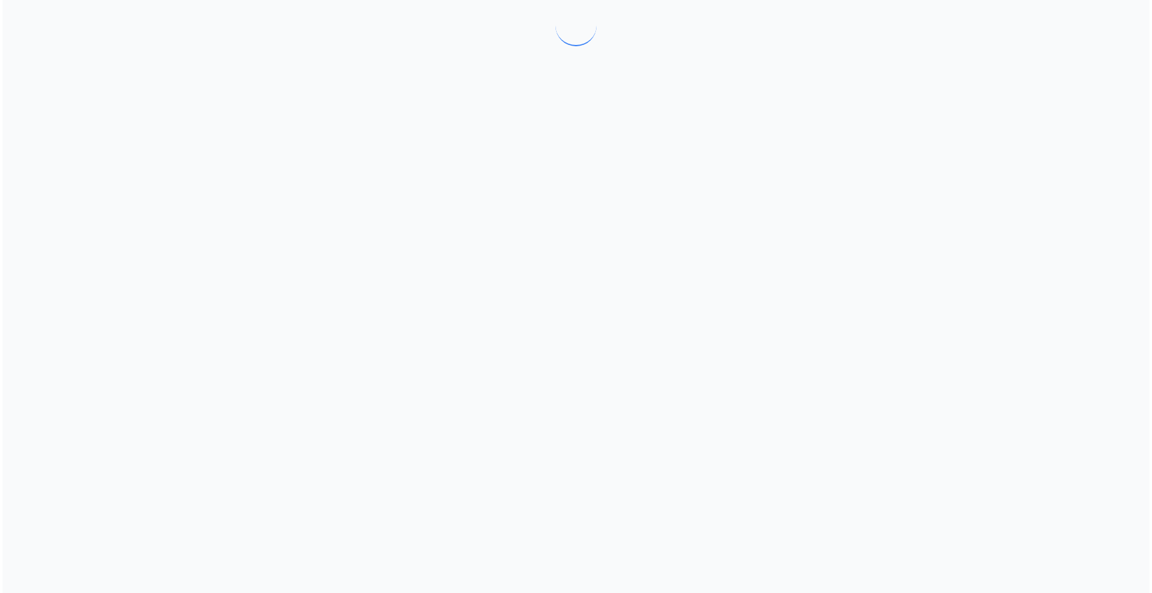
scroll to position [0, 0]
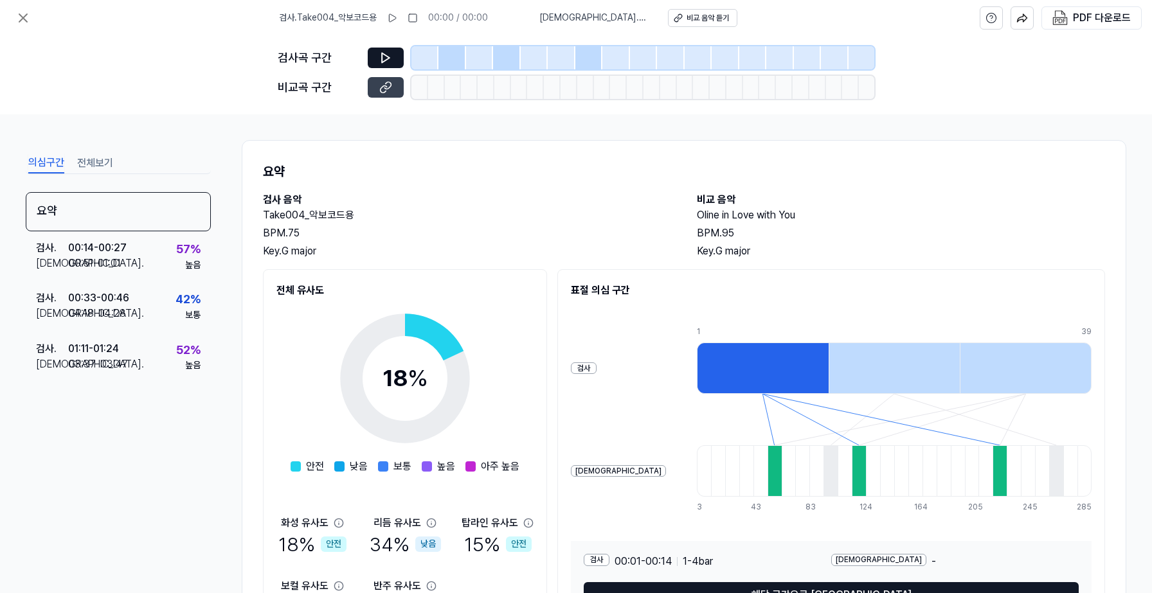
click at [386, 86] on icon at bounding box center [383, 88] width 6 height 7
click at [24, 17] on icon at bounding box center [23, 18] width 8 height 8
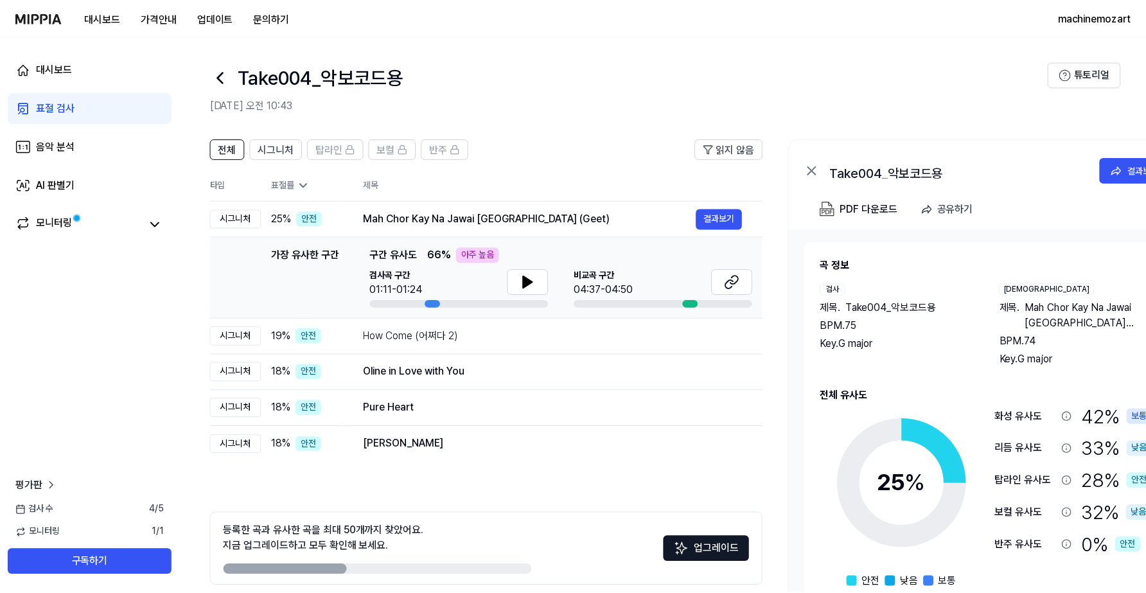
scroll to position [55, 0]
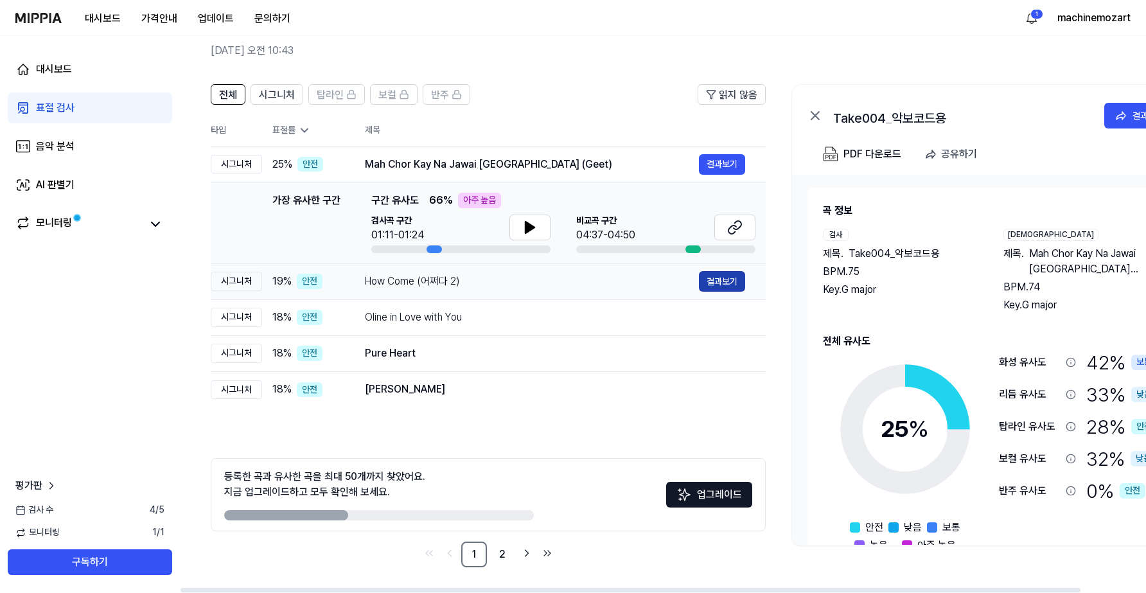
click at [733, 283] on button "결과보기" at bounding box center [722, 281] width 46 height 21
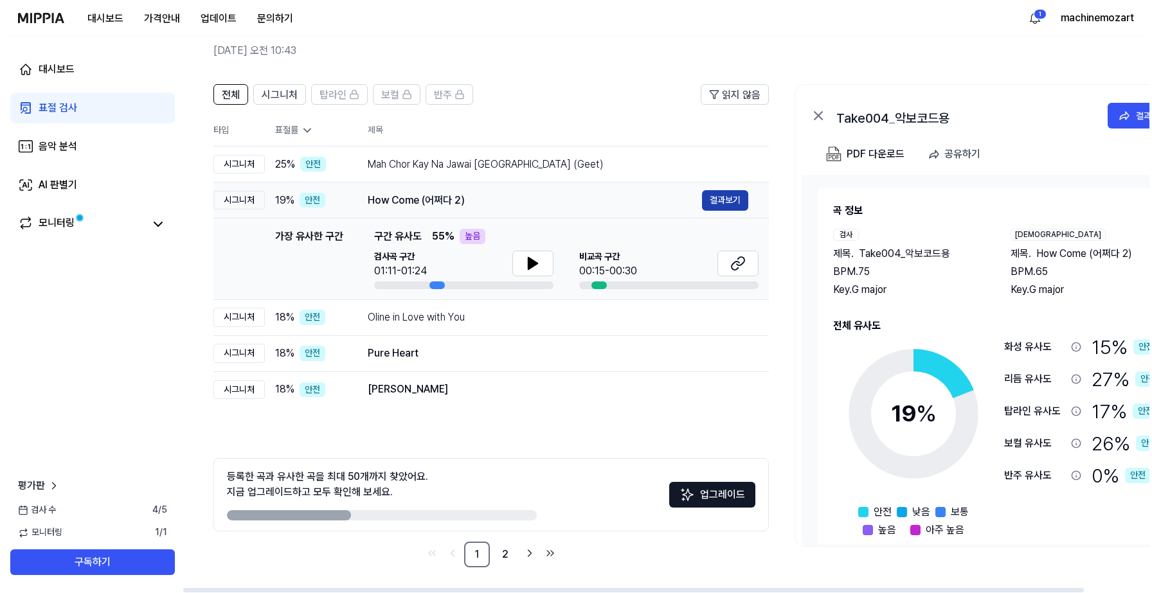
scroll to position [0, 0]
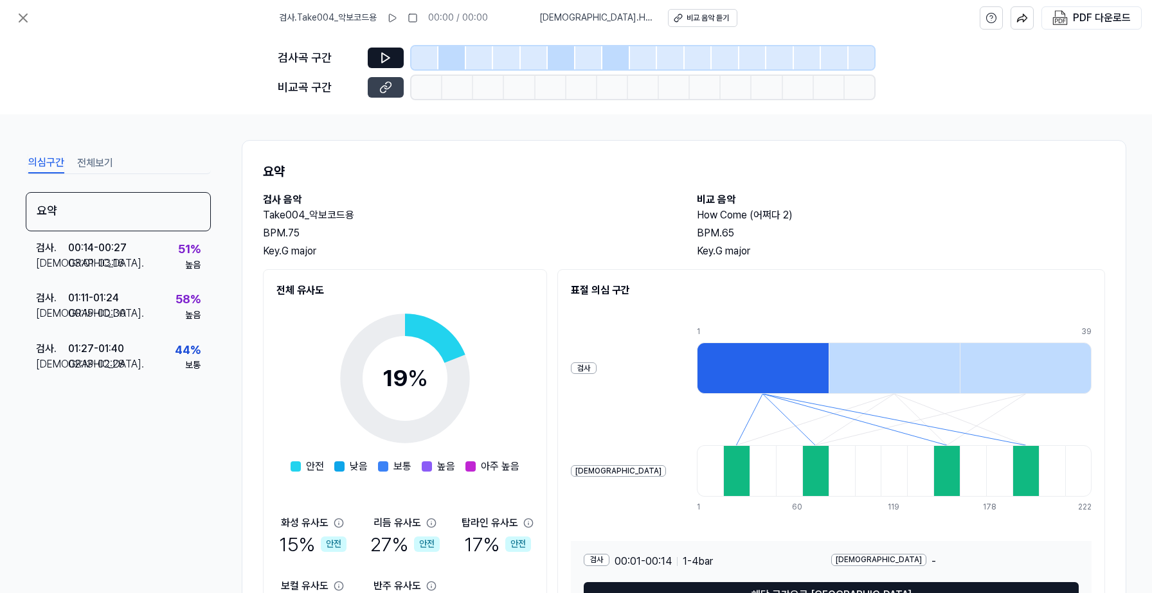
click at [389, 89] on icon at bounding box center [385, 87] width 13 height 13
